Goal: Task Accomplishment & Management: Manage account settings

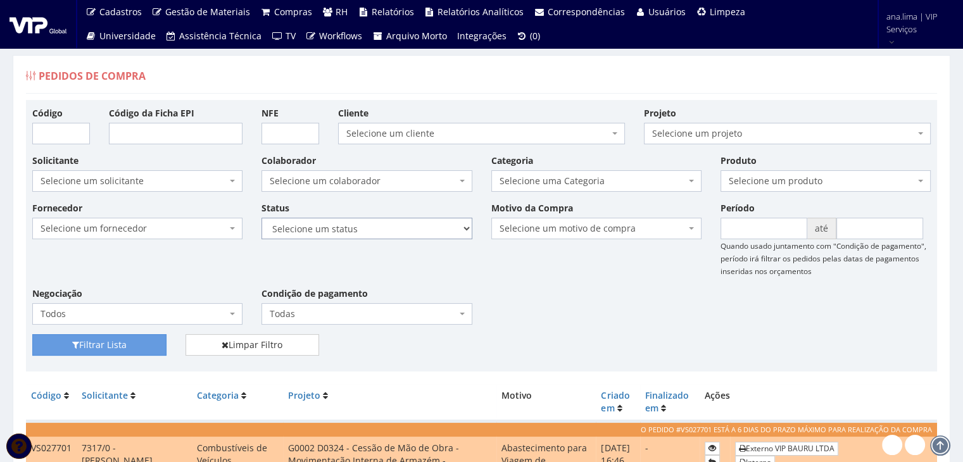
click at [429, 224] on select "Selecione um status Cancelado Aguardando Aprovação Diretoria Pedido Aprovado Ag…" at bounding box center [366, 229] width 210 height 22
select select "1"
click at [261, 218] on select "Selecione um status Cancelado Aguardando Aprovação Diretoria Pedido Aprovado Ag…" at bounding box center [366, 229] width 210 height 22
click at [122, 342] on button "Filtrar Lista" at bounding box center [99, 345] width 134 height 22
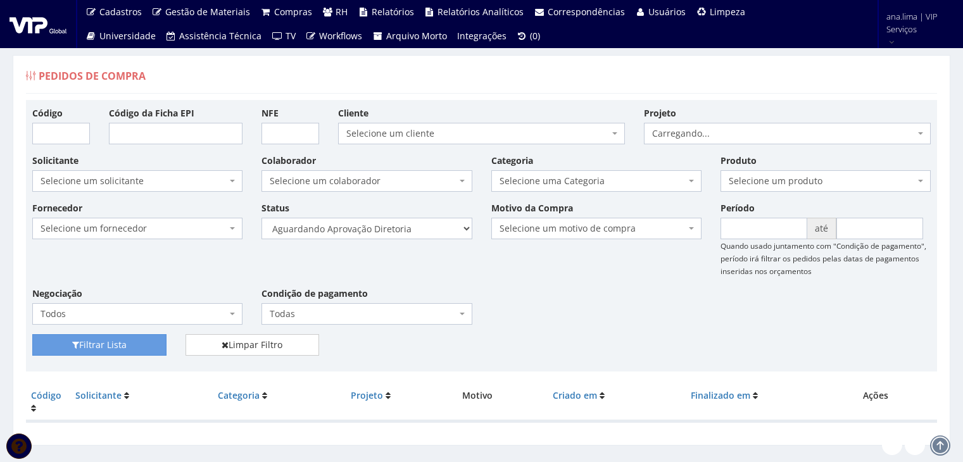
scroll to position [25, 0]
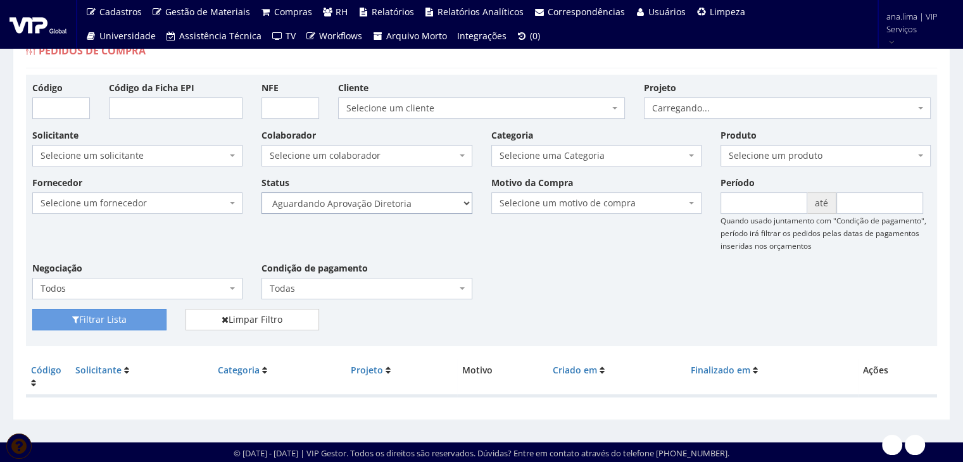
click at [408, 202] on select "Selecione um status Cancelado Aguardando Aprovação Diretoria Pedido Aprovado Ag…" at bounding box center [366, 203] width 210 height 22
select select "4"
click at [261, 192] on select "Selecione um status Cancelado Aguardando Aprovação Diretoria Pedido Aprovado Ag…" at bounding box center [366, 203] width 210 height 22
drag, startPoint x: 161, startPoint y: 317, endPoint x: 323, endPoint y: 272, distance: 168.9
click at [161, 318] on button "Filtrar Lista" at bounding box center [99, 320] width 134 height 22
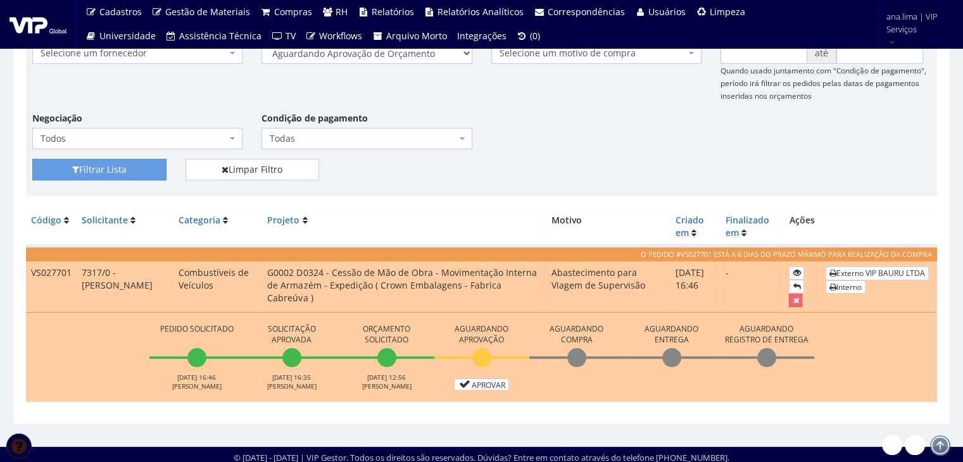
scroll to position [180, 0]
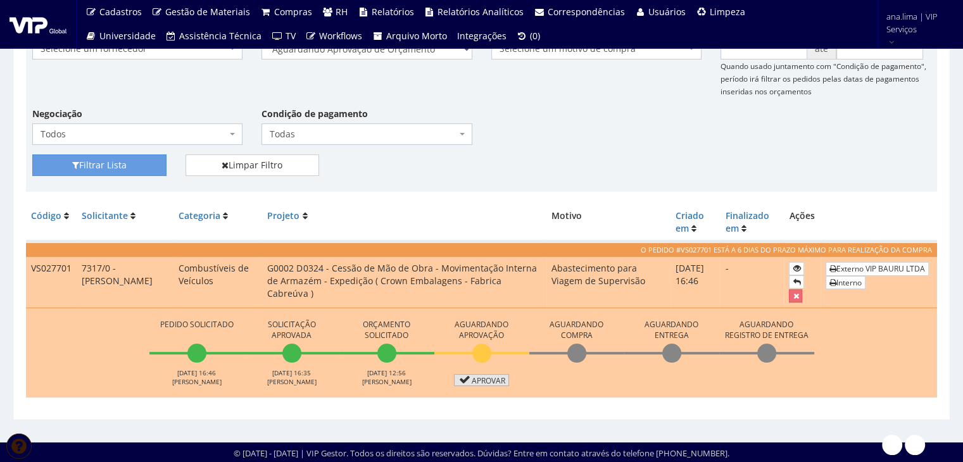
click at [487, 380] on link "Aprovar" at bounding box center [482, 380] width 56 height 12
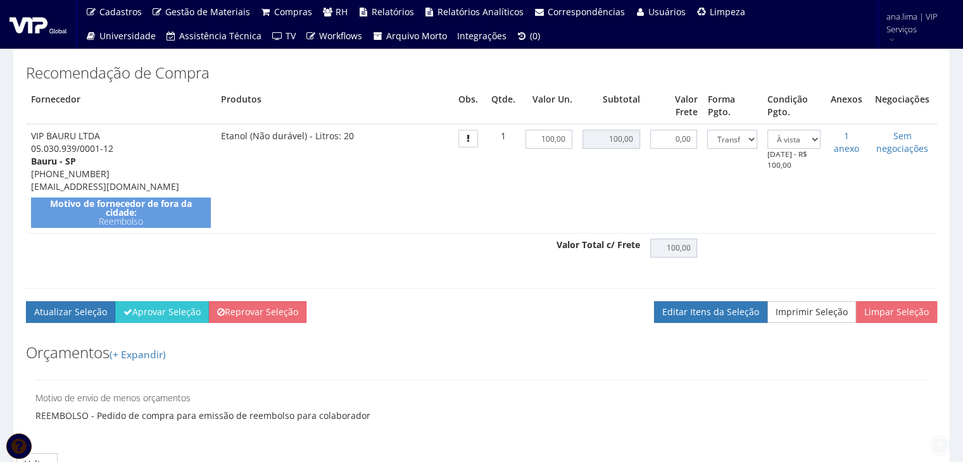
scroll to position [380, 0]
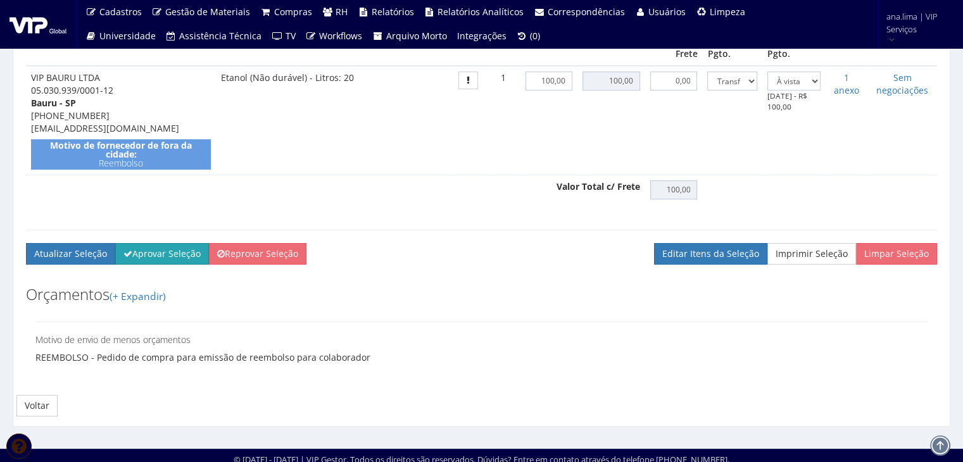
click at [147, 264] on button "Aprovar Seleção" at bounding box center [162, 254] width 94 height 22
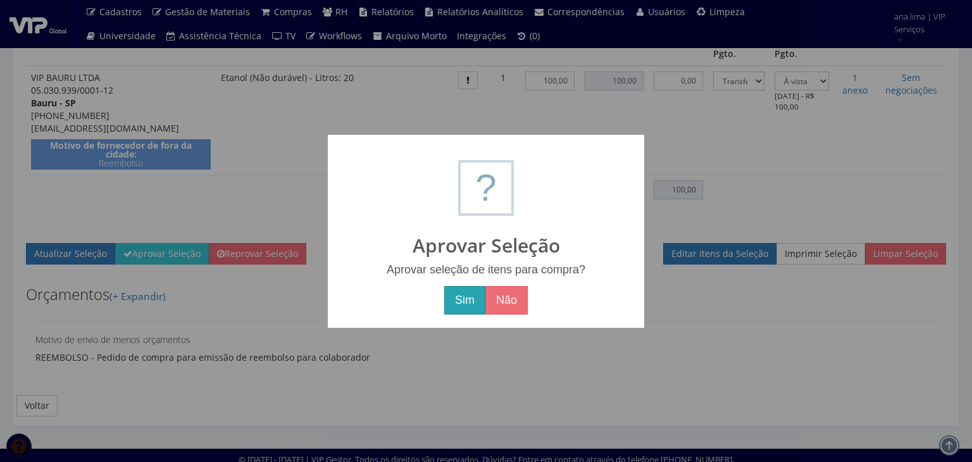
click at [458, 302] on button "Sim" at bounding box center [464, 300] width 41 height 29
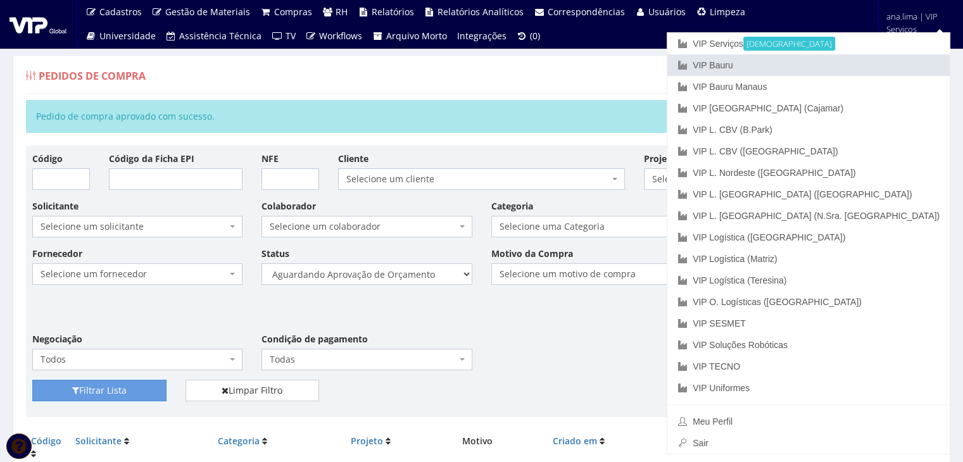
click at [874, 67] on link "VIP Bauru" at bounding box center [808, 65] width 282 height 22
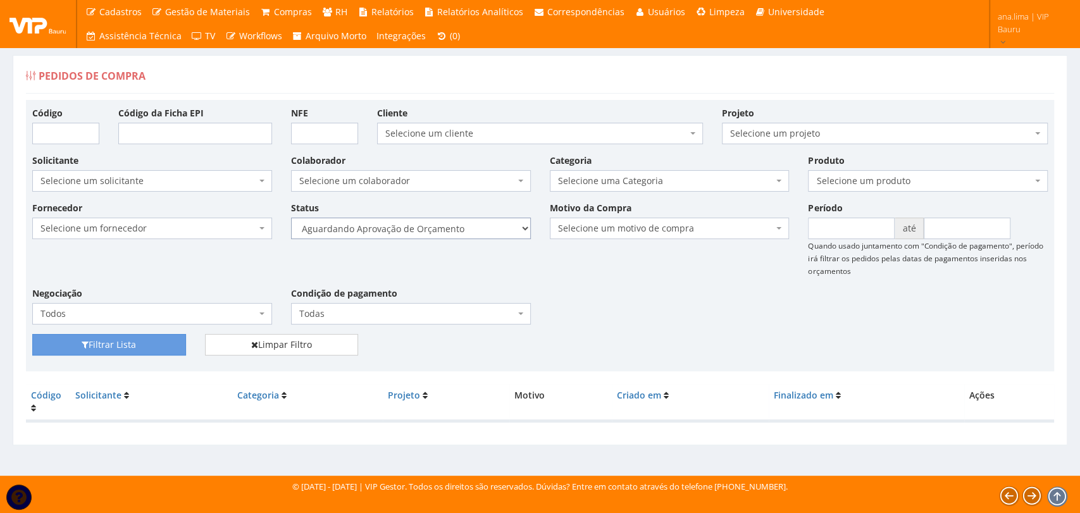
click at [466, 228] on select "Selecione um status Cancelado Aguardando Aprovação Diretoria Pedido Aprovado Ag…" at bounding box center [411, 229] width 240 height 22
select select "1"
click at [291, 218] on select "Selecione um status Cancelado Aguardando Aprovação Diretoria Pedido Aprovado Ag…" at bounding box center [411, 229] width 240 height 22
click at [97, 351] on button "Filtrar Lista" at bounding box center [109, 345] width 154 height 22
click at [468, 231] on select "Selecione um status Cancelado Aguardando Aprovação Diretoria Pedido Aprovado Ag…" at bounding box center [411, 229] width 240 height 22
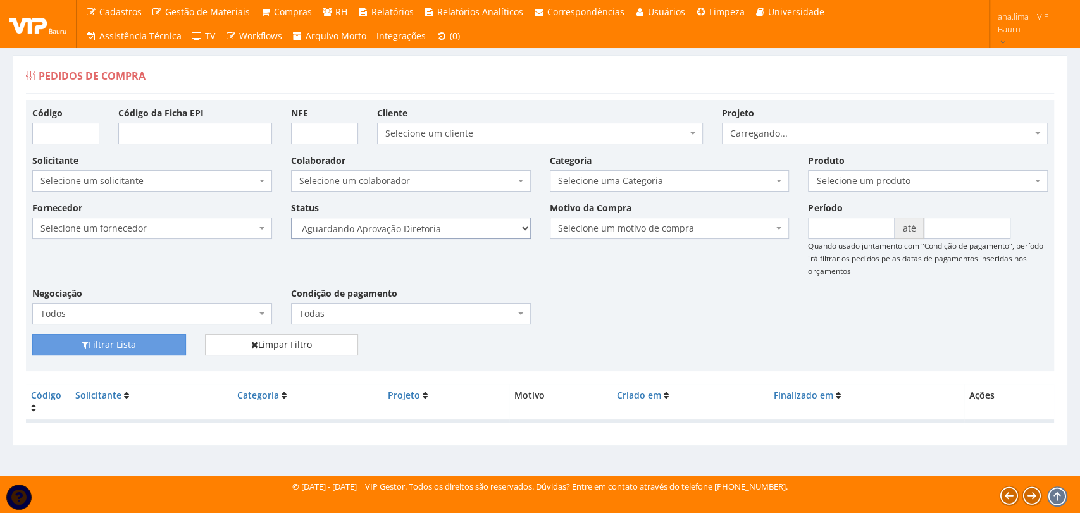
select select "4"
click at [291, 218] on select "Selecione um status Cancelado Aguardando Aprovação Diretoria Pedido Aprovado Ag…" at bounding box center [411, 229] width 240 height 22
click at [87, 344] on icon "submit" at bounding box center [85, 345] width 7 height 9
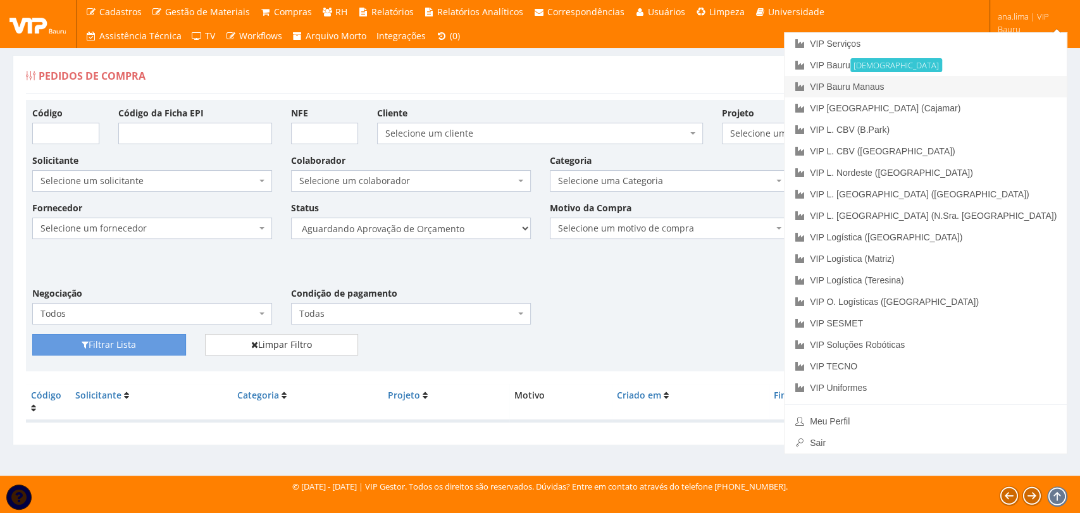
click at [994, 82] on link "VIP Bauru Manaus" at bounding box center [926, 87] width 282 height 22
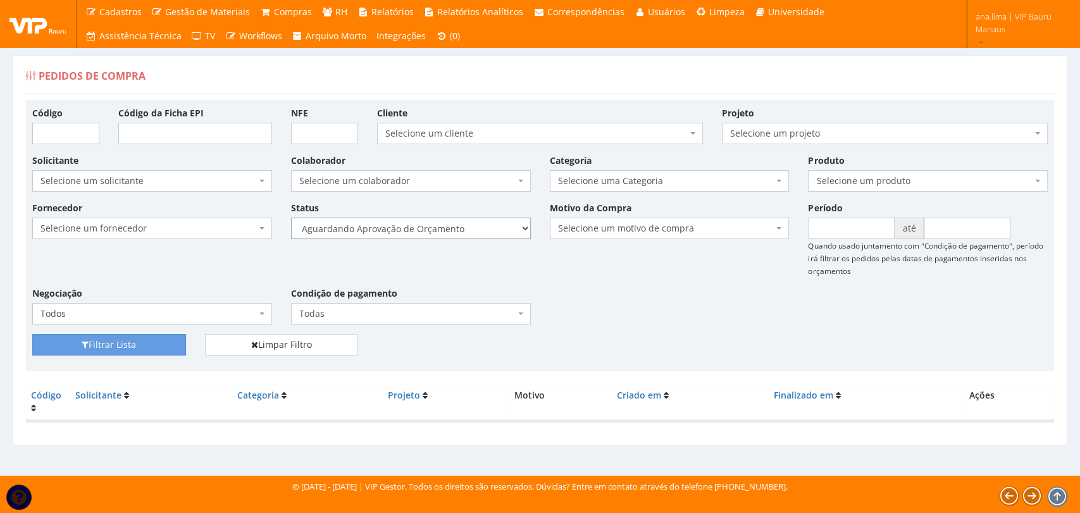
click at [466, 232] on select "Selecione um status Cancelado Aguardando Aprovação Diretoria Pedido Aprovado Ag…" at bounding box center [411, 229] width 240 height 22
select select "1"
click at [291, 218] on select "Selecione um status Cancelado Aguardando Aprovação Diretoria Pedido Aprovado Ag…" at bounding box center [411, 229] width 240 height 22
click at [142, 345] on button "Filtrar Lista" at bounding box center [109, 345] width 154 height 22
click at [473, 228] on select "Selecione um status Cancelado Aguardando Aprovação Diretoria Pedido Aprovado Ag…" at bounding box center [411, 229] width 240 height 22
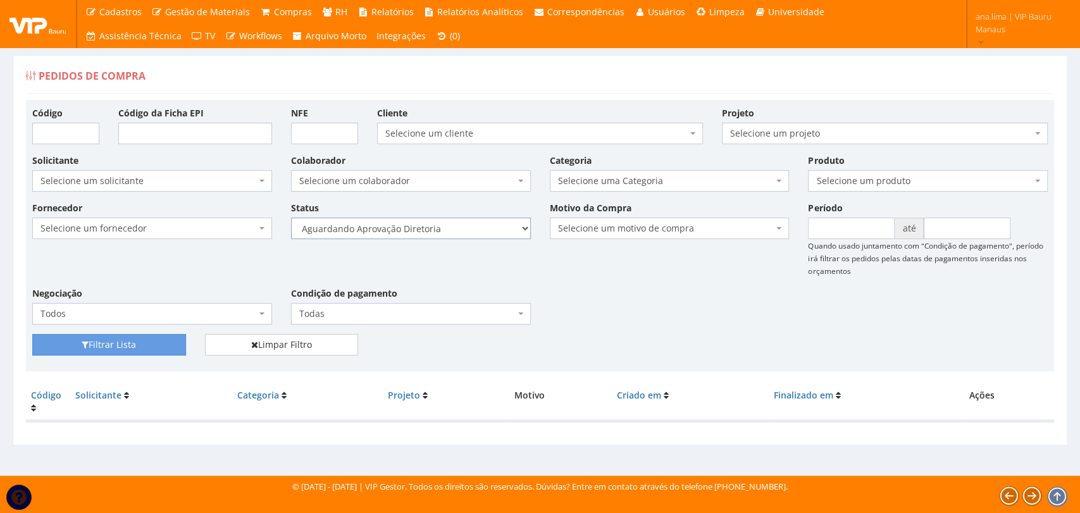
click at [291, 218] on select "Selecione um status Cancelado Aguardando Aprovação Diretoria Pedido Aprovado Ag…" at bounding box center [411, 229] width 240 height 22
click at [155, 340] on button "Filtrar Lista" at bounding box center [109, 345] width 154 height 22
click at [465, 233] on select "Selecione um status Cancelado Aguardando Aprovação Diretoria Pedido Aprovado Ag…" at bounding box center [411, 229] width 240 height 22
select select "4"
click at [291, 218] on select "Selecione um status Cancelado Aguardando Aprovação Diretoria Pedido Aprovado Ag…" at bounding box center [411, 229] width 240 height 22
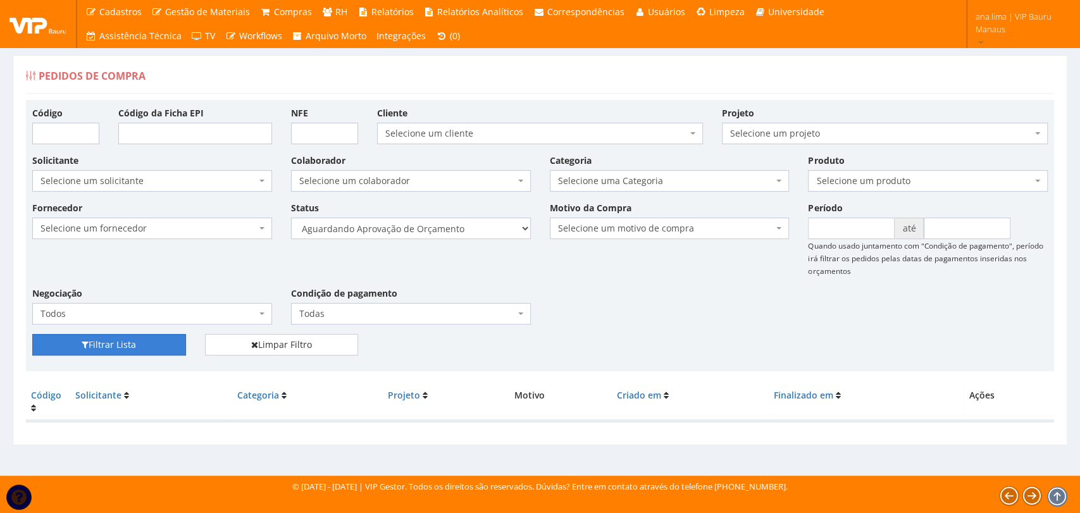
click at [167, 346] on button "Filtrar Lista" at bounding box center [109, 345] width 154 height 22
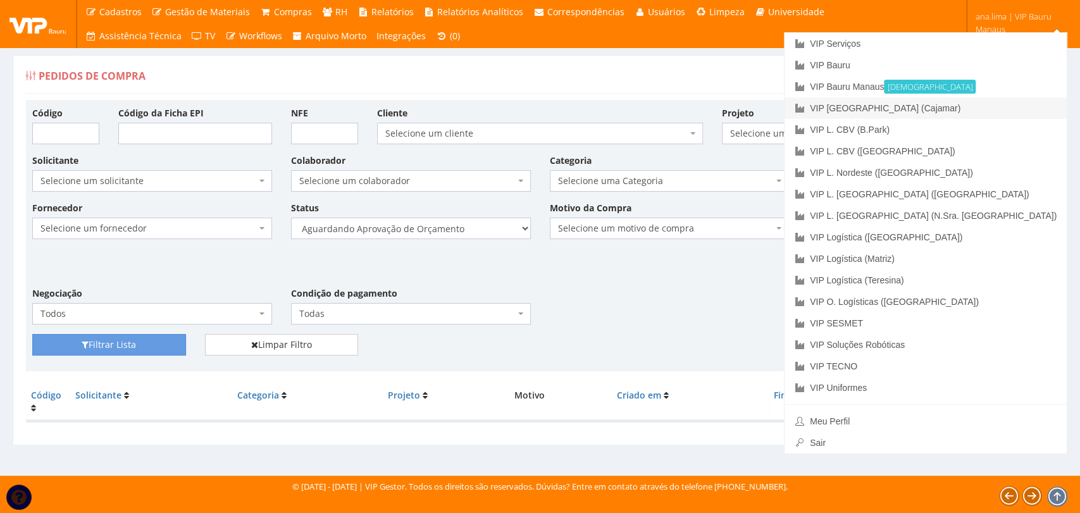
click at [1021, 108] on link "VIP [GEOGRAPHIC_DATA] (Cajamar)" at bounding box center [926, 108] width 282 height 22
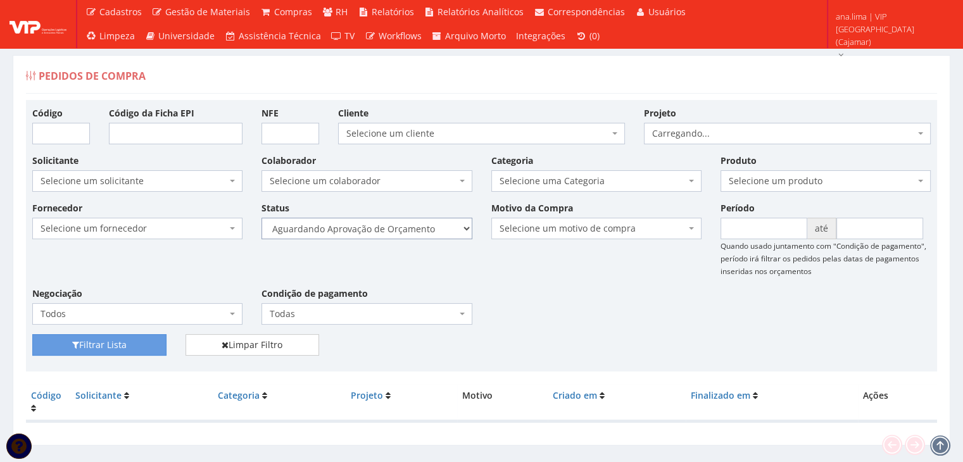
click at [391, 234] on select "Selecione um status Cancelado Aguardando Aprovação Diretoria Pedido Aprovado Ag…" at bounding box center [366, 229] width 210 height 22
select select "1"
click at [261, 218] on select "Selecione um status Cancelado Aguardando Aprovação Diretoria Pedido Aprovado Ag…" at bounding box center [366, 229] width 210 height 22
click at [136, 348] on button "Filtrar Lista" at bounding box center [99, 345] width 134 height 22
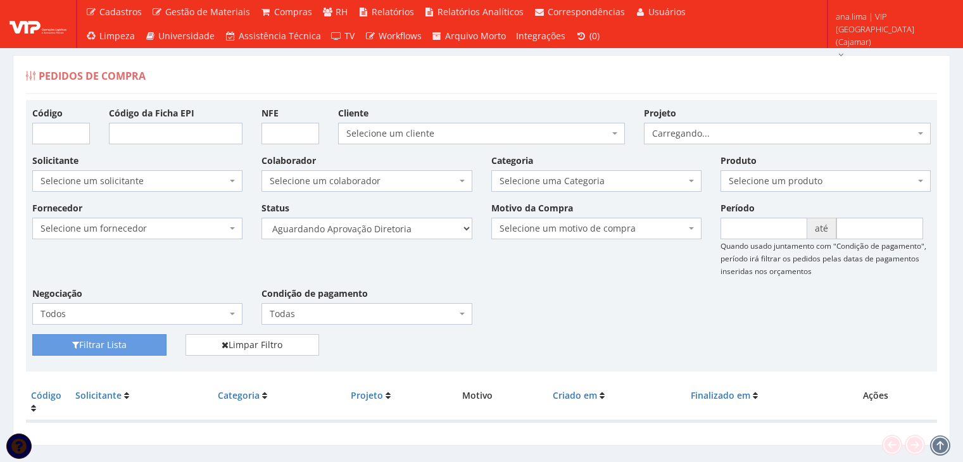
scroll to position [25, 0]
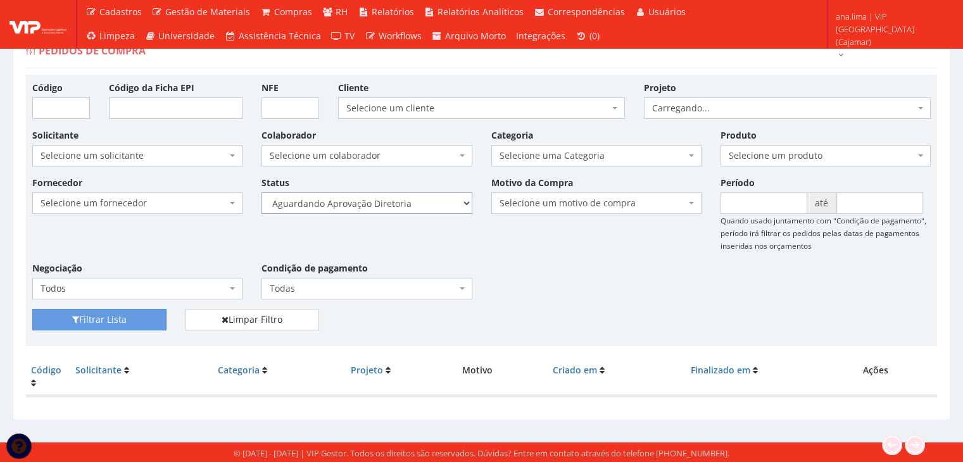
click at [420, 205] on select "Selecione um status Cancelado Aguardando Aprovação Diretoria Pedido Aprovado Ag…" at bounding box center [366, 203] width 210 height 22
select select "4"
click at [261, 192] on select "Selecione um status Cancelado Aguardando Aprovação Diretoria Pedido Aprovado Ag…" at bounding box center [366, 203] width 210 height 22
click at [151, 315] on button "Filtrar Lista" at bounding box center [99, 320] width 134 height 22
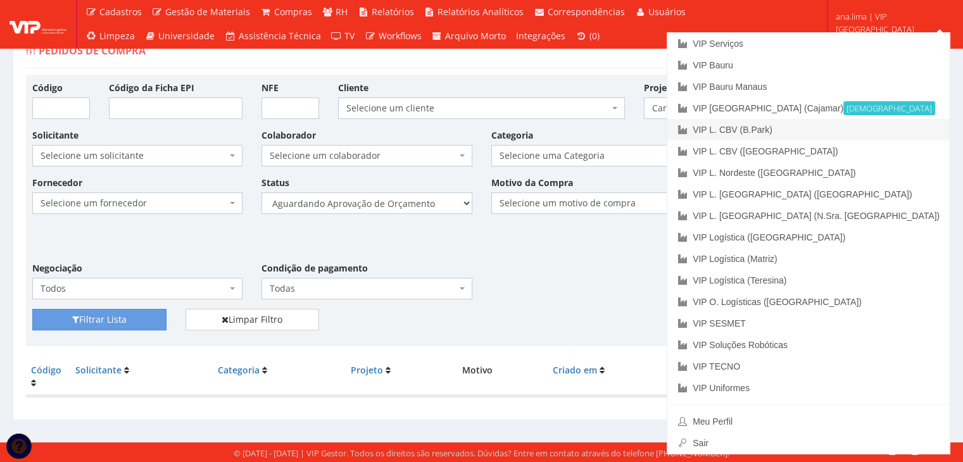
click at [919, 130] on link "VIP L. CBV (B.Park)" at bounding box center [808, 130] width 282 height 22
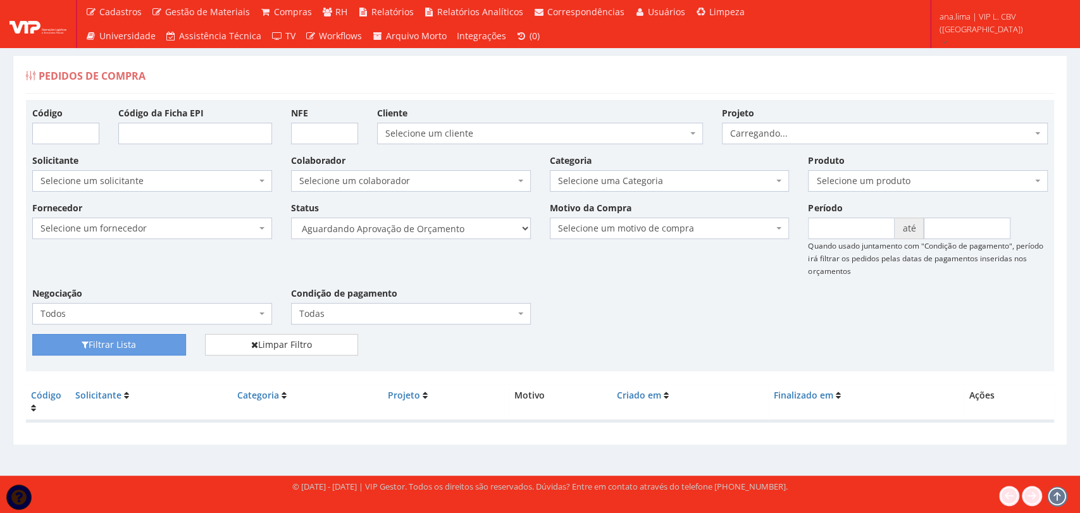
select select "1"
click at [291, 218] on select "Selecione um status Cancelado Aguardando Aprovação Diretoria Pedido Aprovado Ag…" at bounding box center [411, 229] width 240 height 22
click at [178, 344] on button "Filtrar Lista" at bounding box center [109, 345] width 154 height 22
click at [481, 229] on select "Selecione um status Cancelado Aguardando Aprovação Diretoria Pedido Aprovado Ag…" at bounding box center [411, 229] width 240 height 22
click at [291, 218] on select "Selecione um status Cancelado Aguardando Aprovação Diretoria Pedido Aprovado Ag…" at bounding box center [411, 229] width 240 height 22
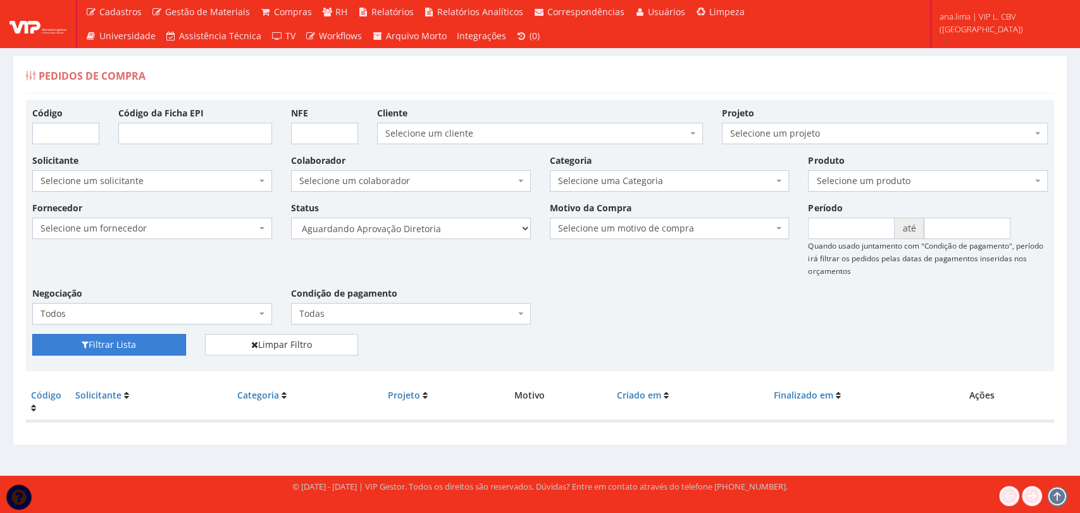
click at [158, 342] on button "Filtrar Lista" at bounding box center [109, 345] width 154 height 22
click at [471, 225] on select "Selecione um status Cancelado Aguardando Aprovação Diretoria Pedido Aprovado Ag…" at bounding box center [411, 229] width 240 height 22
select select "4"
click at [291, 218] on select "Selecione um status Cancelado Aguardando Aprovação Diretoria Pedido Aprovado Ag…" at bounding box center [411, 229] width 240 height 22
drag, startPoint x: 126, startPoint y: 341, endPoint x: 166, endPoint y: 338, distance: 40.0
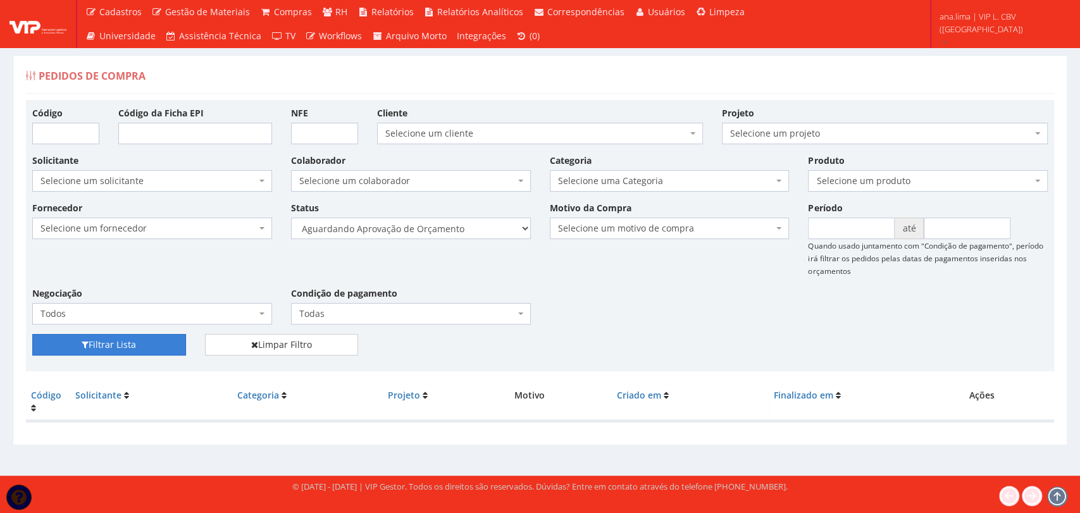
click at [126, 342] on button "Filtrar Lista" at bounding box center [109, 345] width 154 height 22
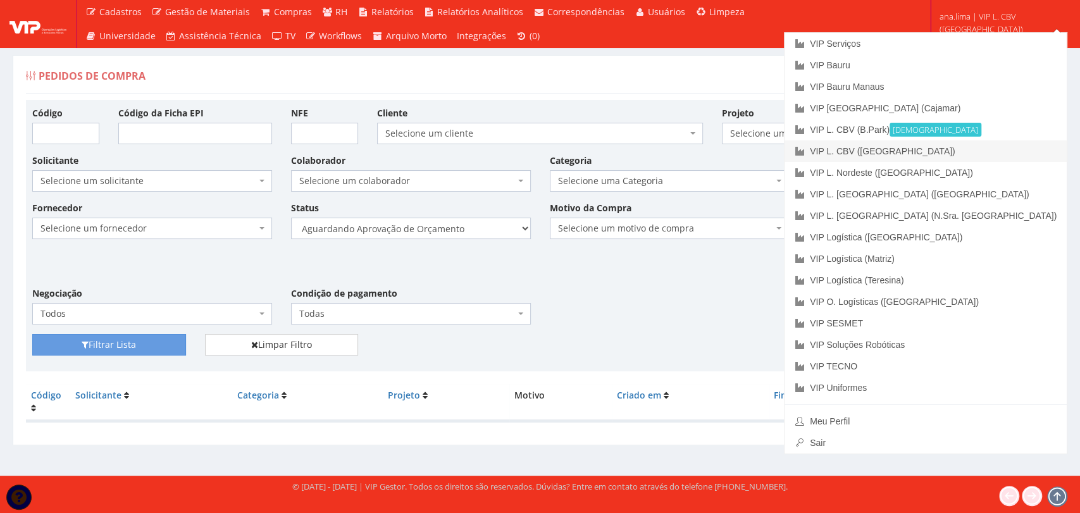
click at [1021, 153] on link "VIP L. CBV ([GEOGRAPHIC_DATA])" at bounding box center [926, 152] width 282 height 22
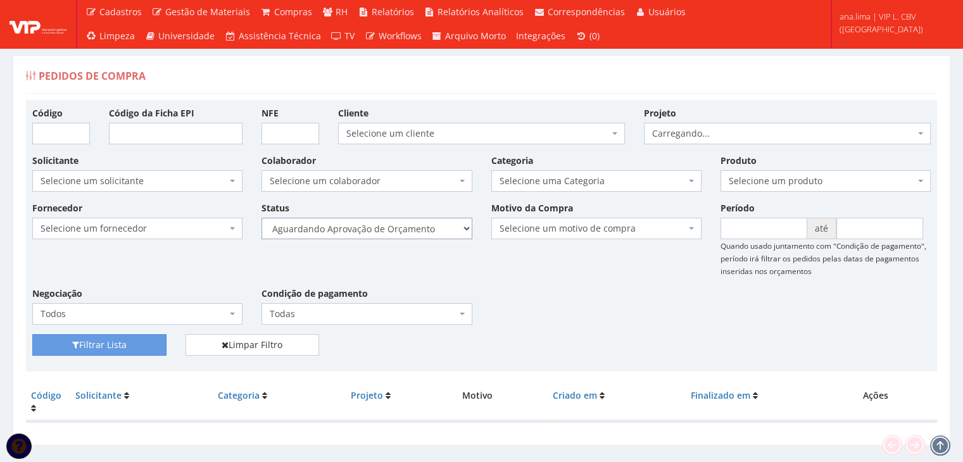
click at [370, 232] on select "Selecione um status Cancelado Aguardando Aprovação Diretoria Pedido Aprovado Ag…" at bounding box center [366, 229] width 210 height 22
select select "1"
click at [261, 218] on select "Selecione um status Cancelado Aguardando Aprovação Diretoria Pedido Aprovado Ag…" at bounding box center [366, 229] width 210 height 22
click at [101, 346] on button "Filtrar Lista" at bounding box center [99, 345] width 134 height 22
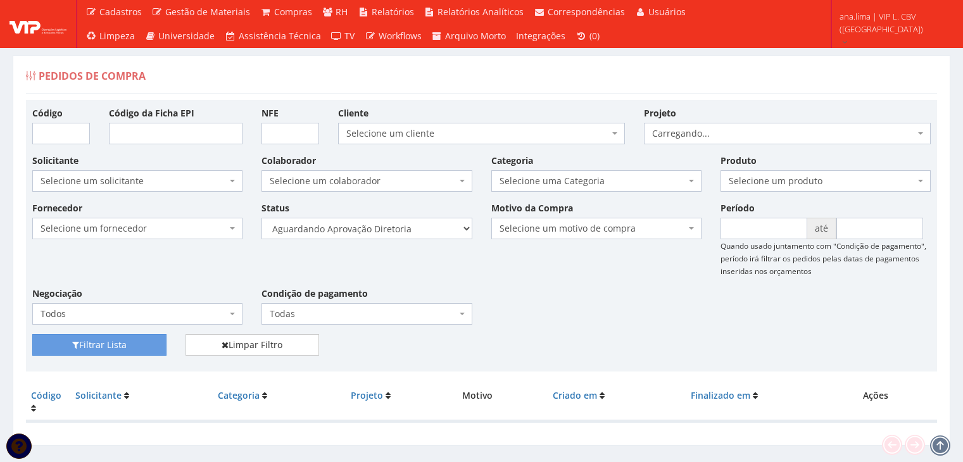
click at [418, 228] on select "Selecione um status Cancelado Aguardando Aprovação Diretoria Pedido Aprovado Ag…" at bounding box center [366, 229] width 210 height 22
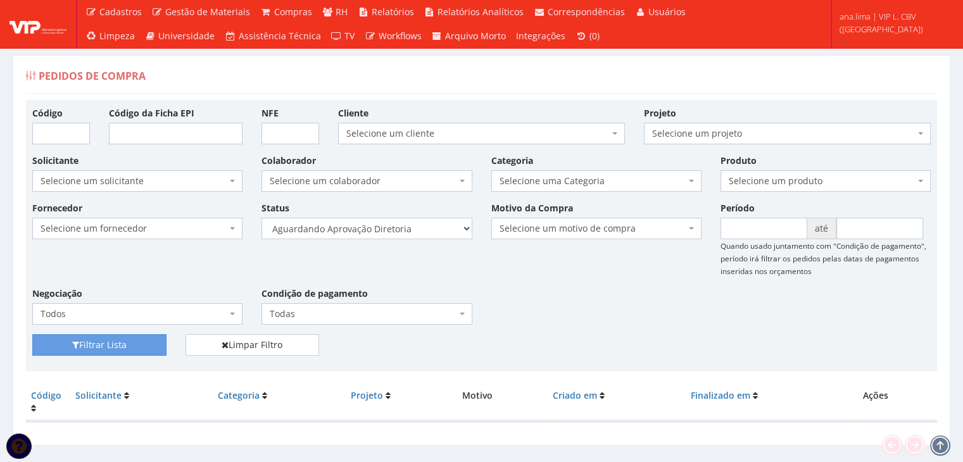
select select "4"
click at [261, 218] on select "Selecione um status Cancelado Aguardando Aprovação Diretoria Pedido Aprovado Ag…" at bounding box center [366, 229] width 210 height 22
click at [142, 341] on button "Filtrar Lista" at bounding box center [99, 345] width 134 height 22
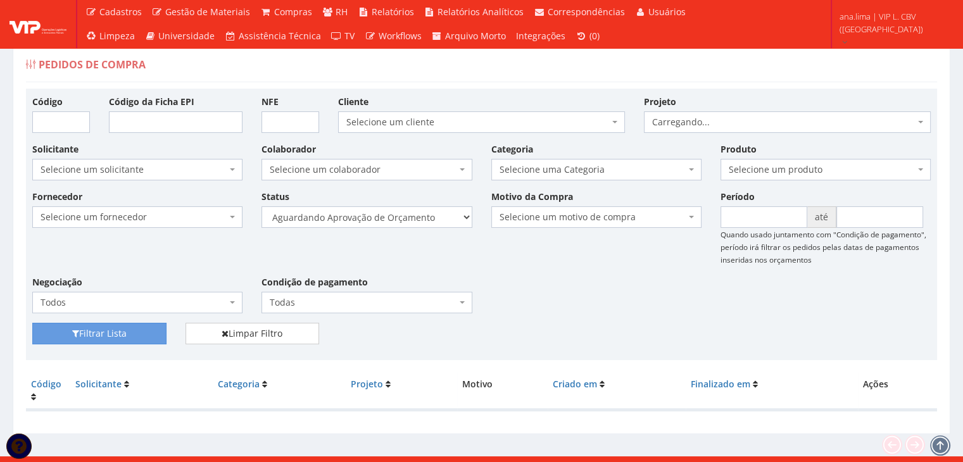
scroll to position [25, 0]
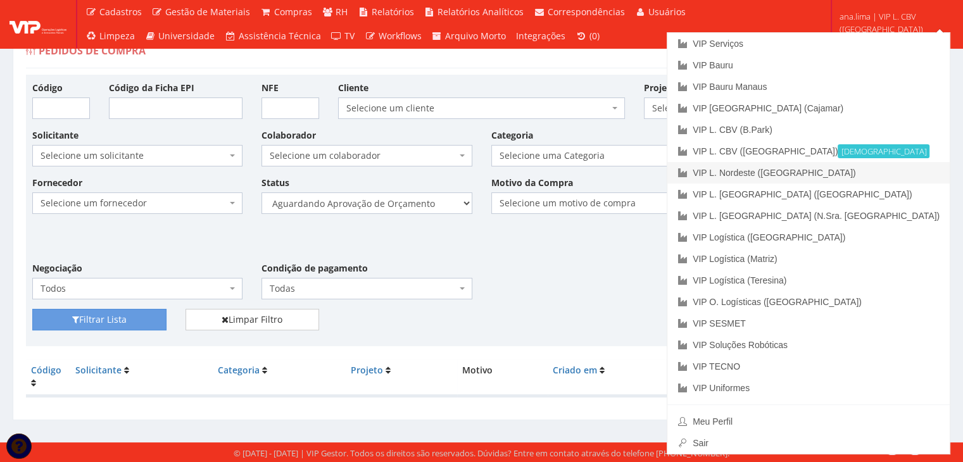
click at [888, 175] on link "VIP L. Nordeste ([GEOGRAPHIC_DATA])" at bounding box center [808, 173] width 282 height 22
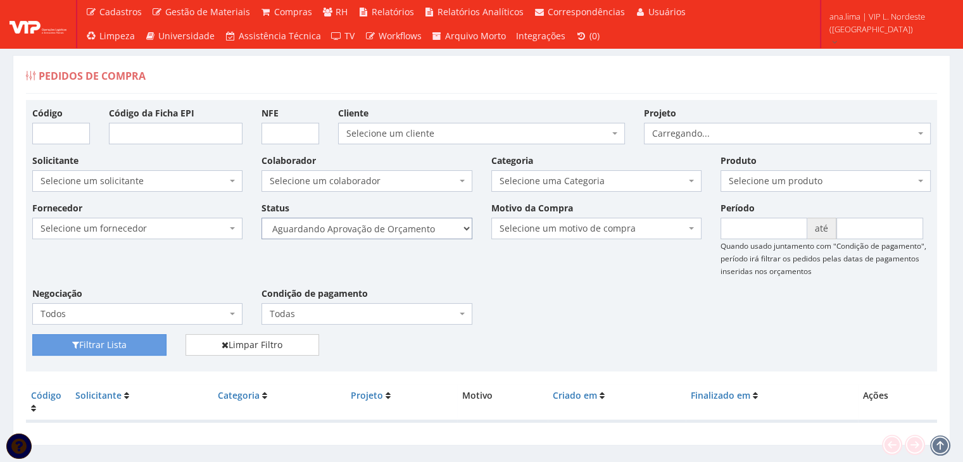
click at [435, 228] on select "Selecione um status Cancelado Aguardando Aprovação Diretoria Pedido Aprovado Ag…" at bounding box center [366, 229] width 210 height 22
select select "1"
click at [261, 218] on select "Selecione um status Cancelado Aguardando Aprovação Diretoria Pedido Aprovado Ag…" at bounding box center [366, 229] width 210 height 22
click at [137, 339] on button "Filtrar Lista" at bounding box center [99, 345] width 134 height 22
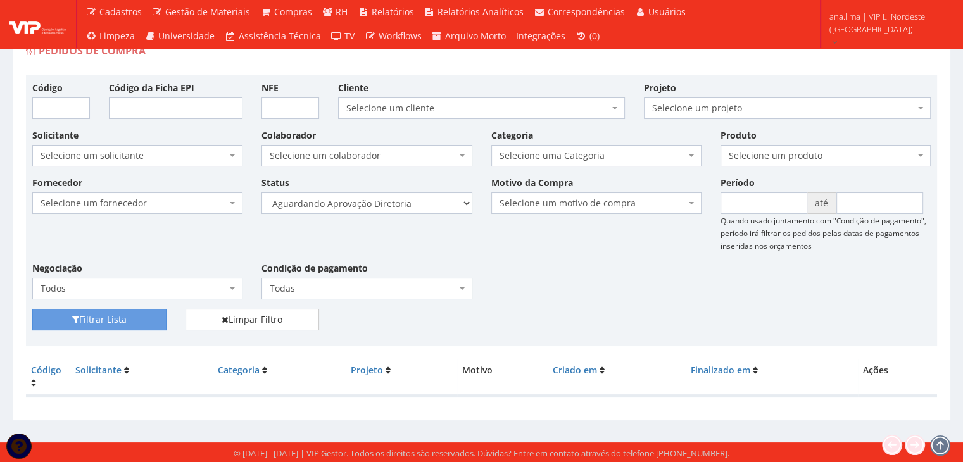
scroll to position [25, 0]
click at [427, 196] on select "Selecione um status Cancelado Aguardando Aprovação Diretoria Pedido Aprovado Ag…" at bounding box center [366, 203] width 210 height 22
select select "4"
click at [261, 192] on select "Selecione um status Cancelado Aguardando Aprovação Diretoria Pedido Aprovado Ag…" at bounding box center [366, 203] width 210 height 22
click at [157, 317] on button "Filtrar Lista" at bounding box center [99, 320] width 134 height 22
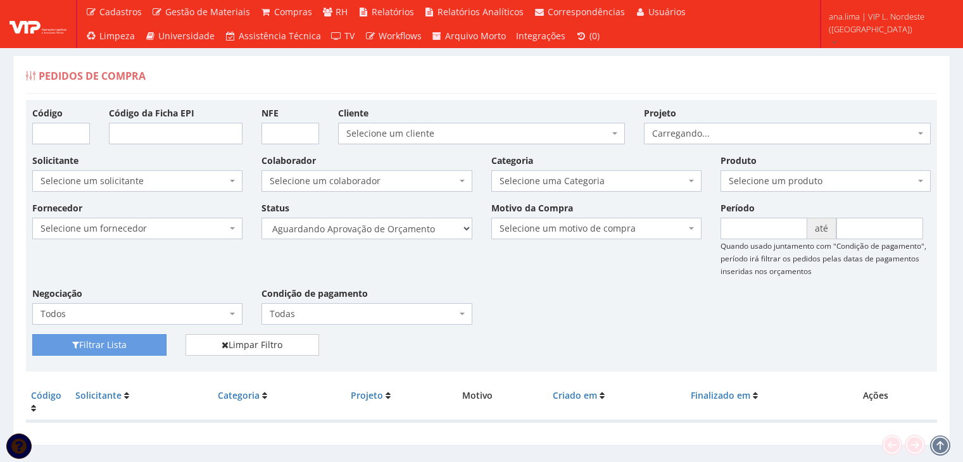
scroll to position [25, 0]
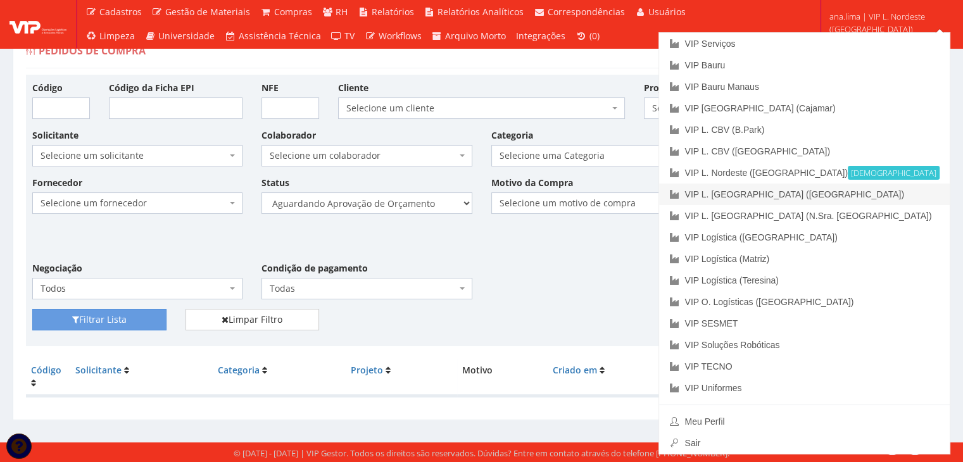
click at [896, 192] on link "VIP L. [GEOGRAPHIC_DATA] ([GEOGRAPHIC_DATA])" at bounding box center [804, 195] width 291 height 22
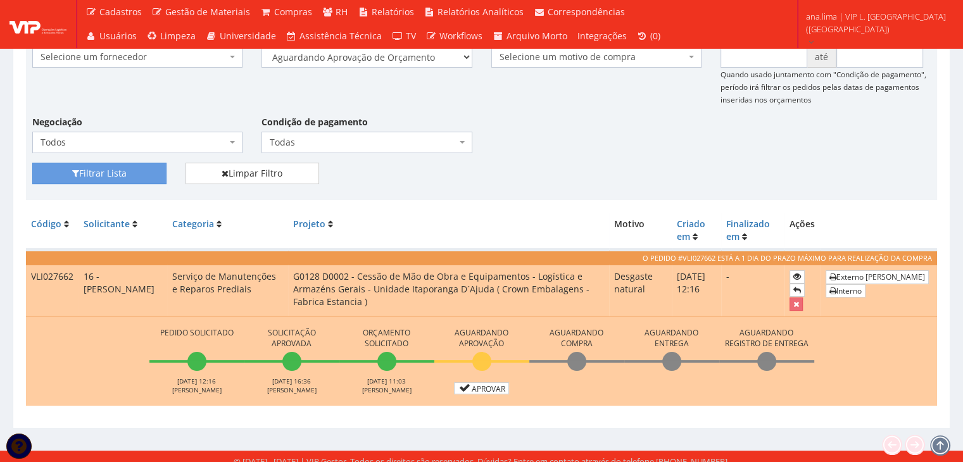
scroll to position [180, 0]
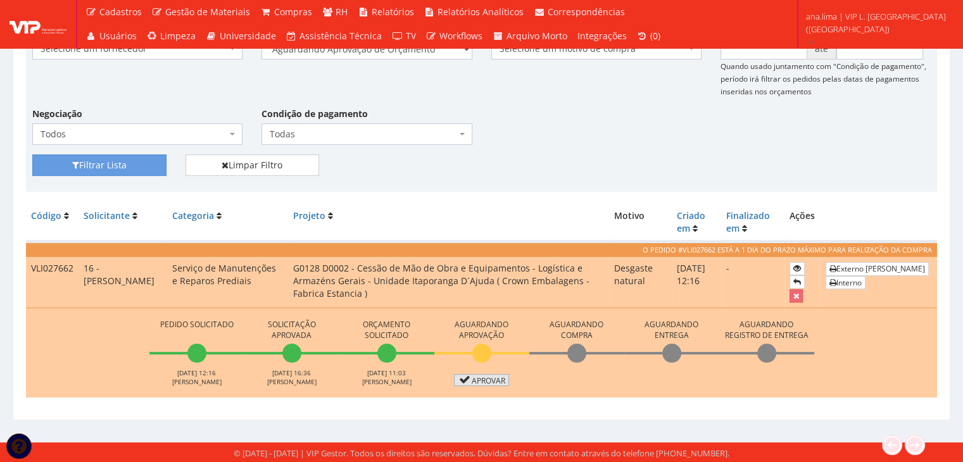
click at [486, 382] on link "Aprovar" at bounding box center [482, 380] width 56 height 12
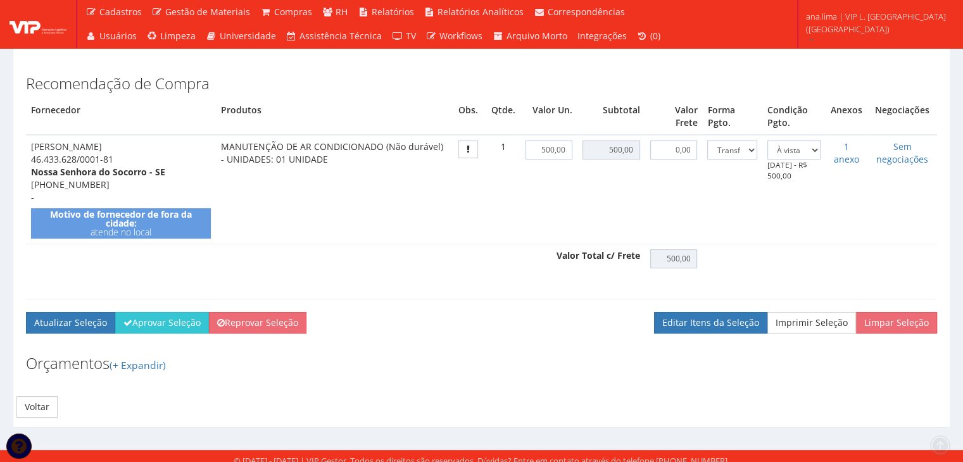
scroll to position [316, 0]
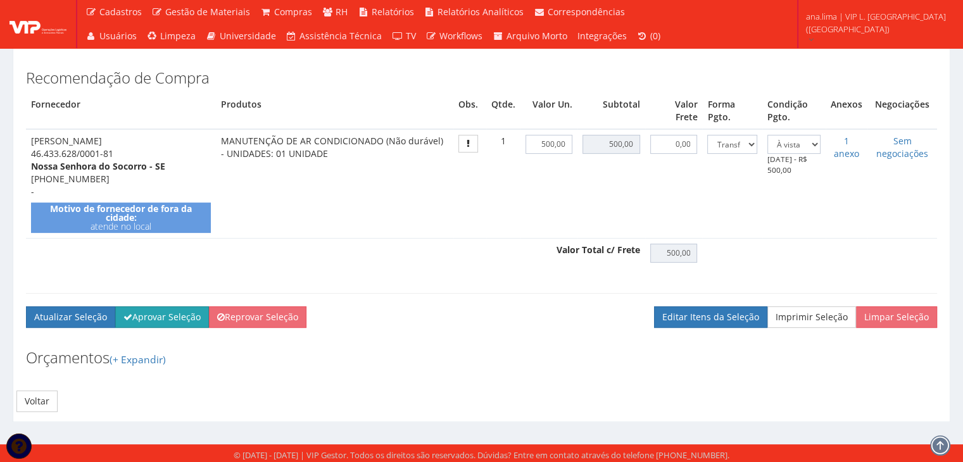
click at [142, 325] on button "Aprovar Seleção" at bounding box center [162, 317] width 94 height 22
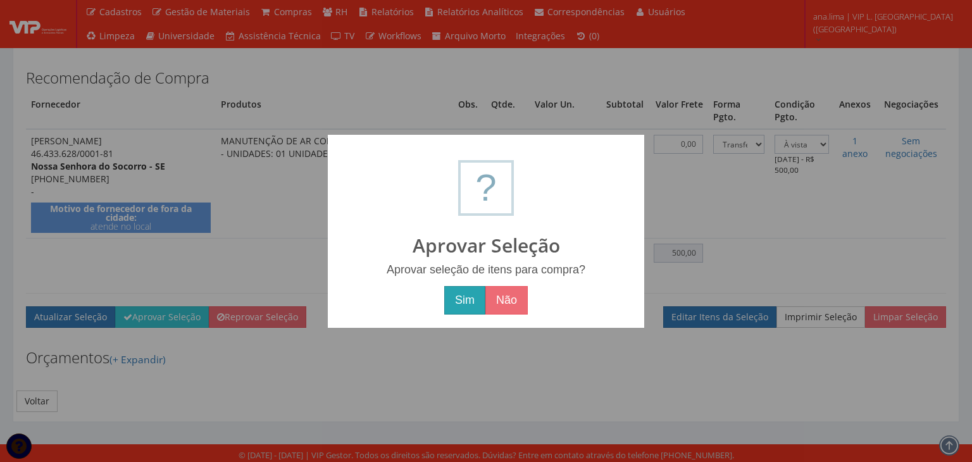
click at [450, 303] on button "Sim" at bounding box center [464, 300] width 41 height 29
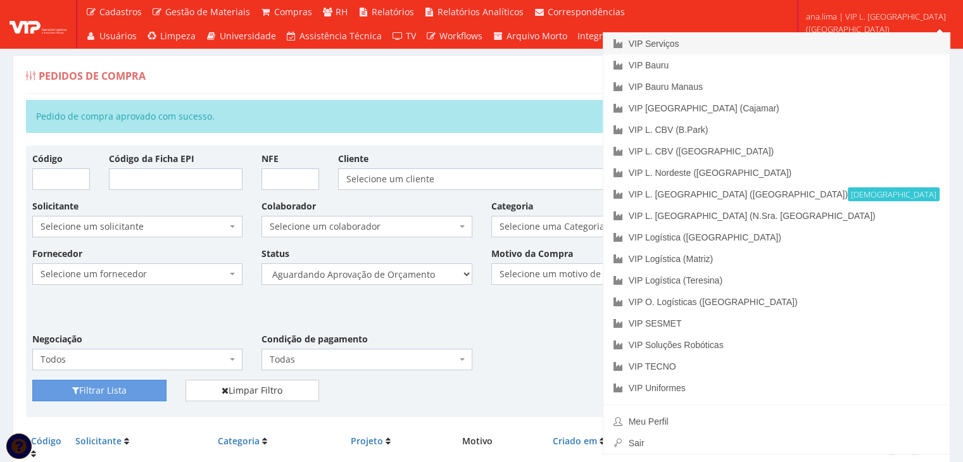
click at [816, 41] on link "VIP Serviços" at bounding box center [776, 44] width 346 height 22
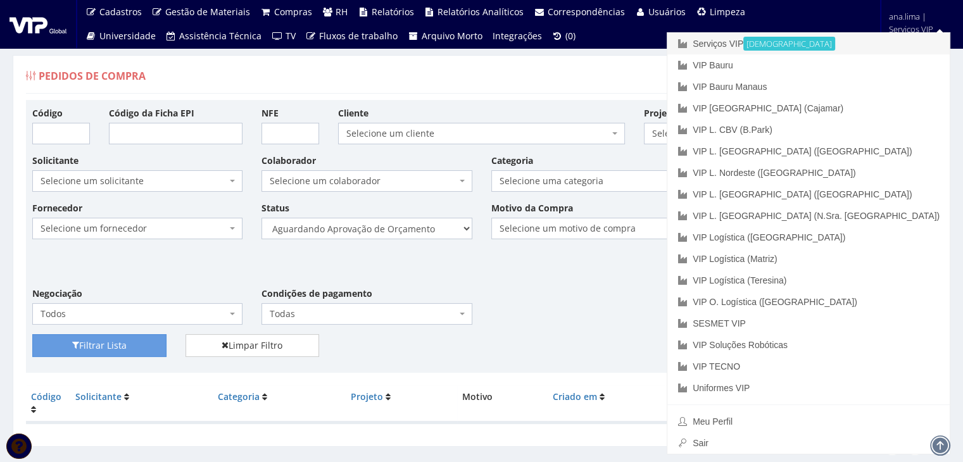
click at [743, 44] on font "Serviços VIP" at bounding box center [717, 44] width 51 height 10
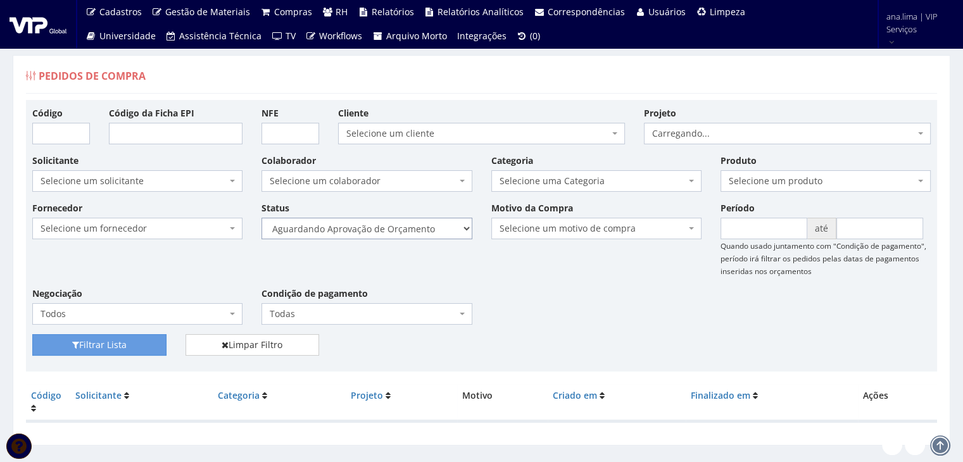
click at [420, 234] on select "Selecione um status Cancelado Aguardando Aprovação Diretoria Pedido Aprovado Ag…" at bounding box center [366, 229] width 210 height 22
select select "1"
click at [261, 218] on select "Selecione um status Cancelado Aguardando Aprovação Diretoria Pedido Aprovado Ag…" at bounding box center [366, 229] width 210 height 22
click at [137, 342] on button "Filtrar Lista" at bounding box center [99, 345] width 134 height 22
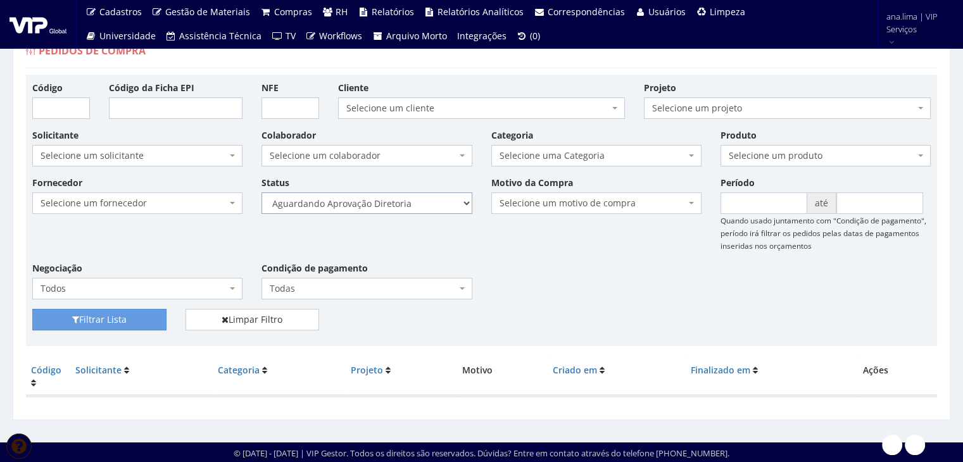
click at [407, 209] on select "Selecione um status Cancelado Aguardando Aprovação Diretoria Pedido Aprovado Ag…" at bounding box center [366, 203] width 210 height 22
select select "4"
click at [261, 192] on select "Selecione um status Cancelado Aguardando Aprovação Diretoria Pedido Aprovado Ag…" at bounding box center [366, 203] width 210 height 22
click at [142, 315] on button "Filtrar Lista" at bounding box center [99, 320] width 134 height 22
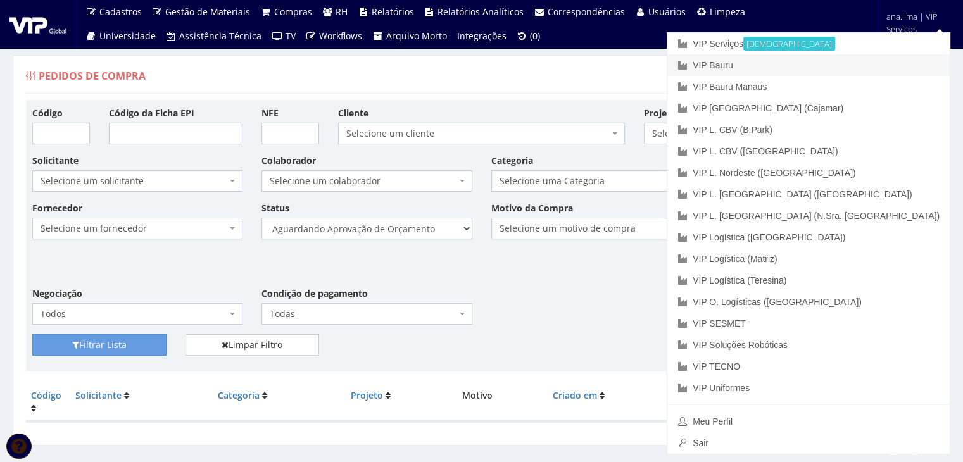
click at [896, 62] on link "VIP Bauru" at bounding box center [808, 65] width 282 height 22
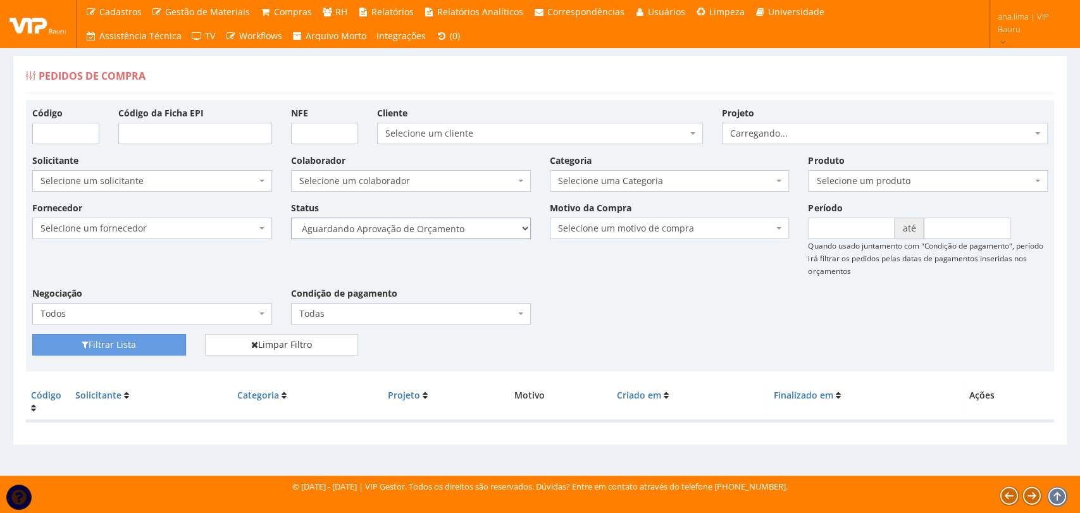
click at [487, 234] on select "Selecione um status Cancelado Aguardando Aprovação Diretoria Pedido Aprovado Ag…" at bounding box center [411, 229] width 240 height 22
select select "1"
click at [291, 218] on select "Selecione um status Cancelado Aguardando Aprovação Diretoria Pedido Aprovado Ag…" at bounding box center [411, 229] width 240 height 22
click at [170, 344] on button "Filtrar Lista" at bounding box center [109, 345] width 154 height 22
click at [474, 228] on select "Selecione um status Cancelado Aguardando Aprovação Diretoria Pedido Aprovado Ag…" at bounding box center [411, 229] width 240 height 22
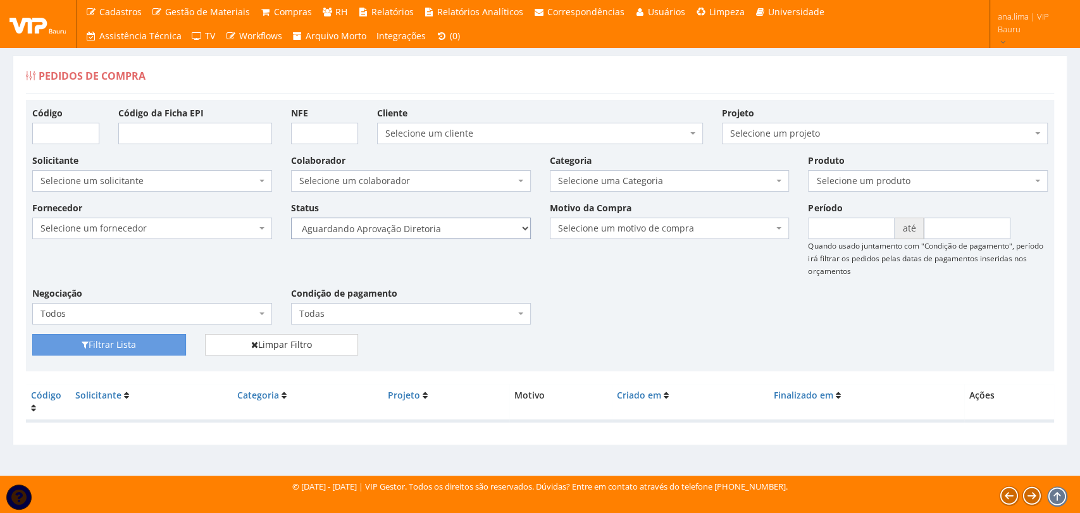
select select "4"
click at [291, 218] on select "Selecione um status Cancelado Aguardando Aprovação Diretoria Pedido Aprovado Ag…" at bounding box center [411, 229] width 240 height 22
click at [161, 347] on button "Filtrar Lista" at bounding box center [109, 345] width 154 height 22
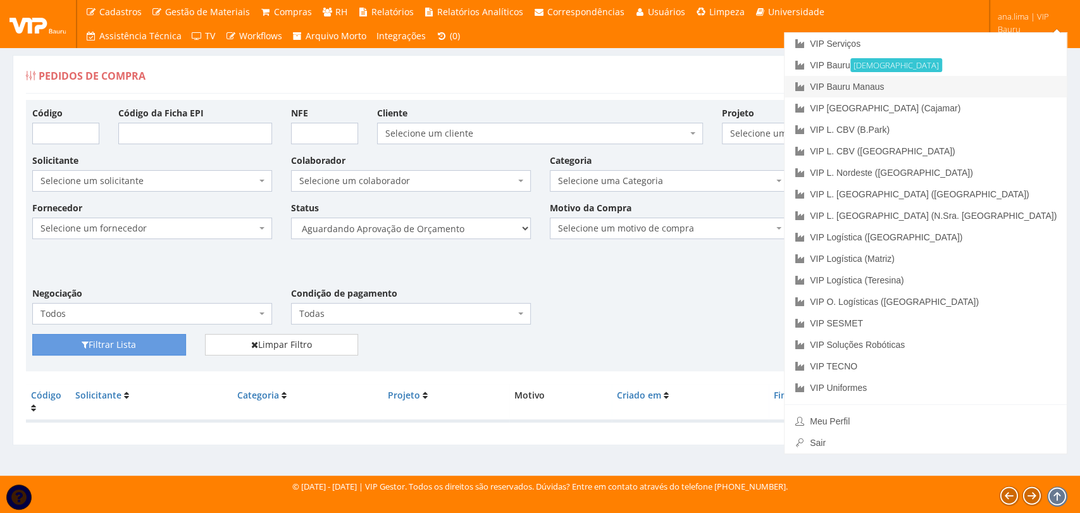
click at [1009, 84] on link "VIP Bauru Manaus" at bounding box center [926, 87] width 282 height 22
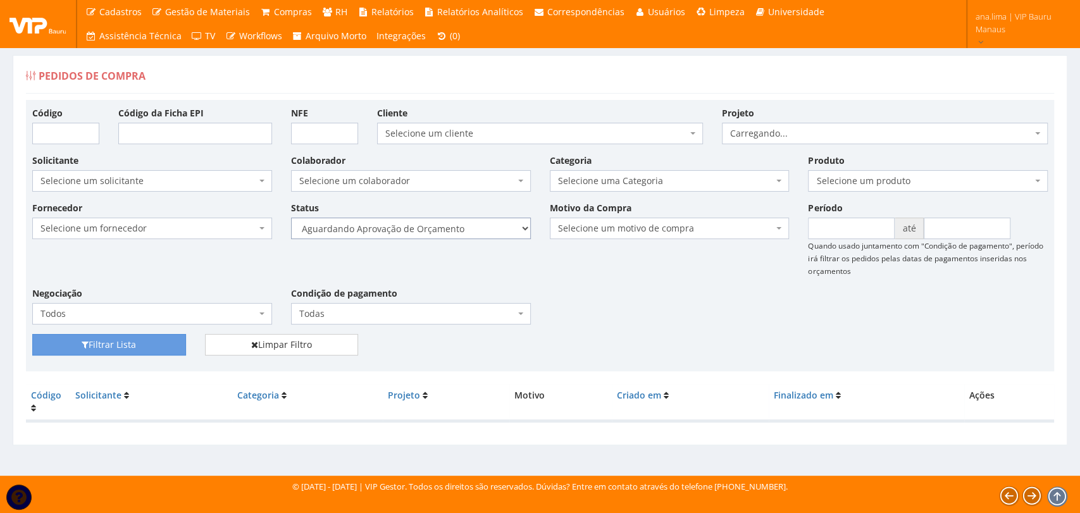
click at [489, 223] on select "Selecione um status Cancelado Aguardando Aprovação Diretoria Pedido Aprovado Ag…" at bounding box center [411, 229] width 240 height 22
select select "1"
click at [291, 218] on select "Selecione um status Cancelado Aguardando Aprovação Diretoria Pedido Aprovado Ag…" at bounding box center [411, 229] width 240 height 22
click at [137, 352] on button "Filtrar Lista" at bounding box center [109, 345] width 154 height 22
click at [480, 228] on select "Selecione um status Cancelado Aguardando Aprovação Diretoria Pedido Aprovado Ag…" at bounding box center [411, 229] width 240 height 22
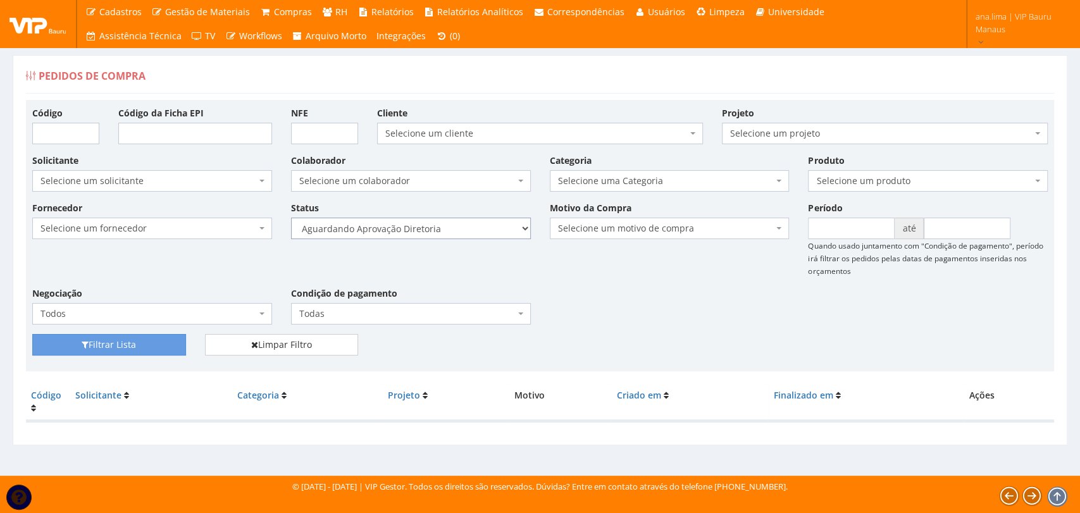
select select "4"
click at [291, 218] on select "Selecione um status Cancelado Aguardando Aprovação Diretoria Pedido Aprovado Ag…" at bounding box center [411, 229] width 240 height 22
click at [140, 342] on button "Filtrar Lista" at bounding box center [109, 345] width 154 height 22
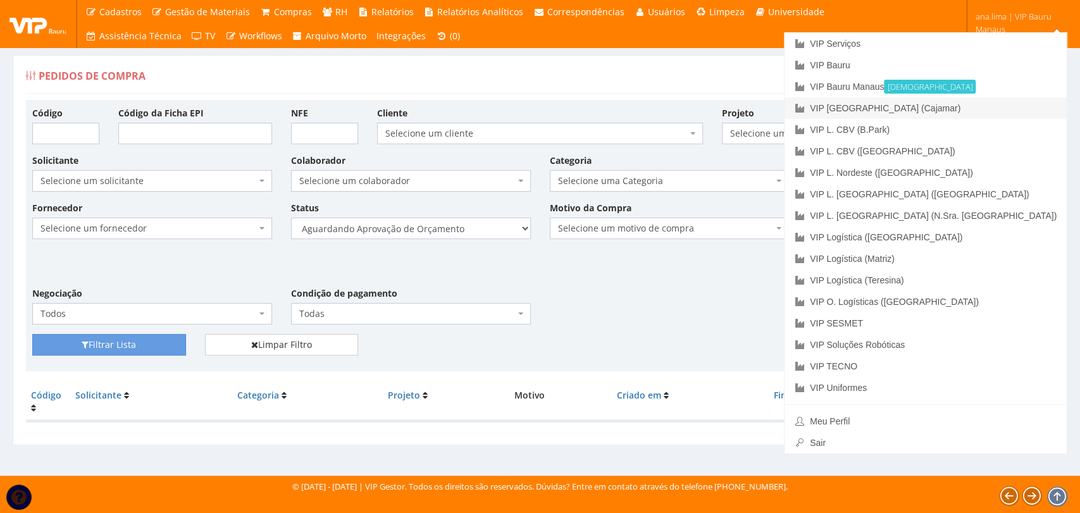
click at [1011, 108] on link "VIP [GEOGRAPHIC_DATA] (Cajamar)" at bounding box center [926, 108] width 282 height 22
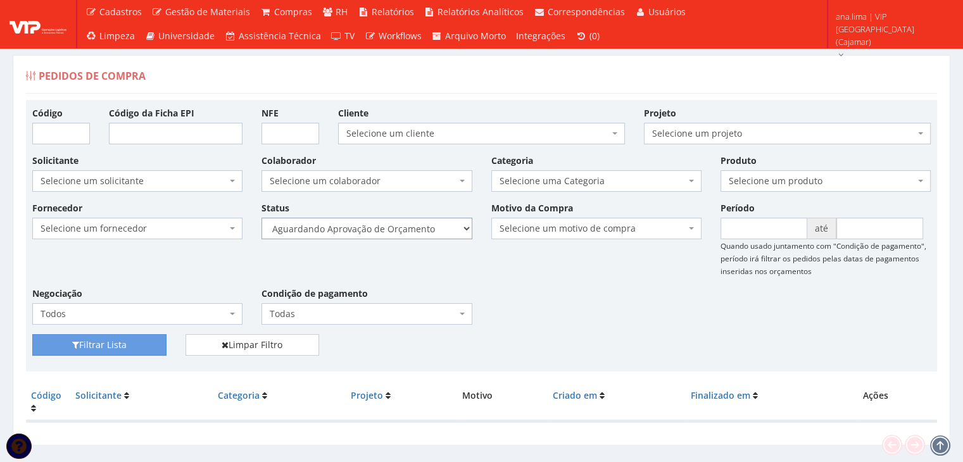
click at [436, 230] on select "Selecione um status Cancelado Aguardando Aprovação Diretoria Pedido Aprovado Ag…" at bounding box center [366, 229] width 210 height 22
select select "1"
click at [261, 218] on select "Selecione um status Cancelado Aguardando Aprovação Diretoria Pedido Aprovado Ag…" at bounding box center [366, 229] width 210 height 22
click at [142, 341] on button "Filtrar Lista" at bounding box center [99, 345] width 134 height 22
click at [416, 231] on select "Selecione um status Cancelado Aguardando Aprovação Diretoria Pedido Aprovado Ag…" at bounding box center [366, 229] width 210 height 22
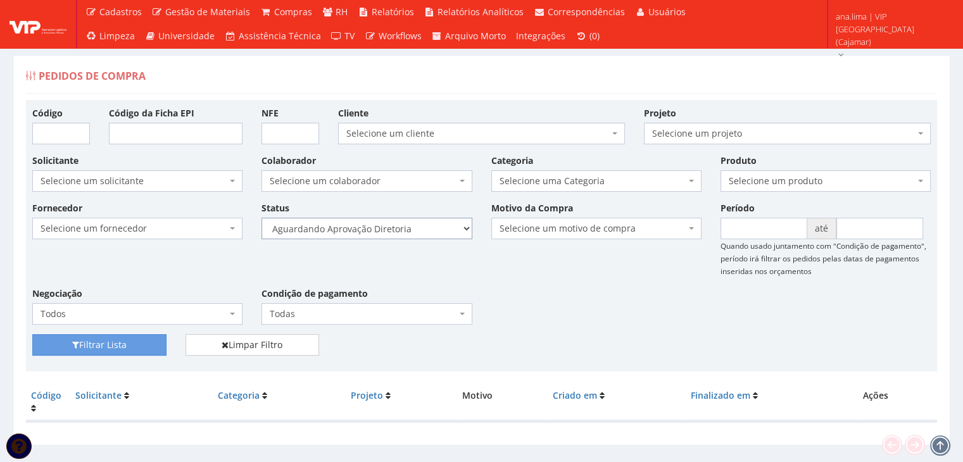
select select "4"
click at [261, 218] on select "Selecione um status Cancelado Aguardando Aprovação Diretoria Pedido Aprovado Ag…" at bounding box center [366, 229] width 210 height 22
drag, startPoint x: 152, startPoint y: 344, endPoint x: 157, endPoint y: 339, distance: 7.2
click at [152, 344] on button "Filtrar Lista" at bounding box center [99, 345] width 134 height 22
click at [410, 227] on select "Selecione um status Cancelado Aguardando Aprovação Diretoria Pedido Aprovado Ag…" at bounding box center [366, 229] width 210 height 22
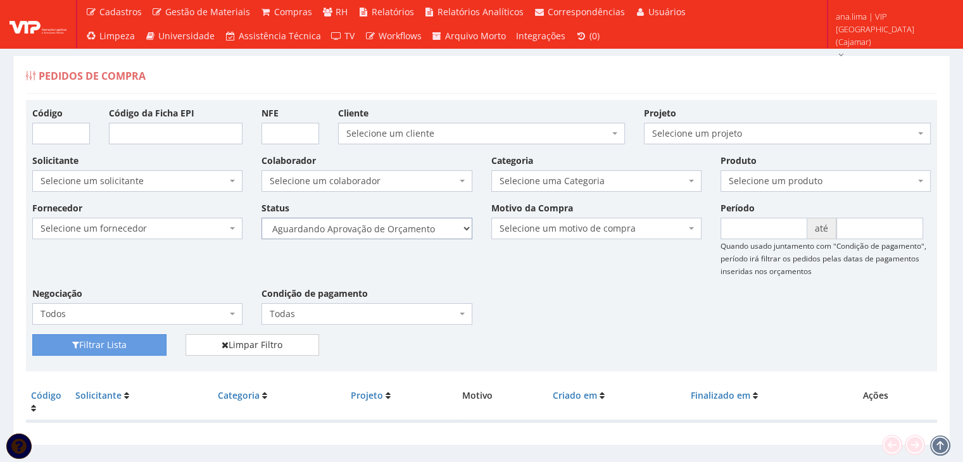
select select "1"
click at [261, 218] on select "Selecione um status Cancelado Aguardando Aprovação Diretoria Pedido Aprovado Ag…" at bounding box center [366, 229] width 210 height 22
click at [147, 341] on button "Filtrar Lista" at bounding box center [99, 345] width 134 height 22
select select "4"
click at [261, 218] on select "Selecione um status Cancelado Aguardando Aprovação Diretoria Pedido Aprovado Ag…" at bounding box center [366, 229] width 210 height 22
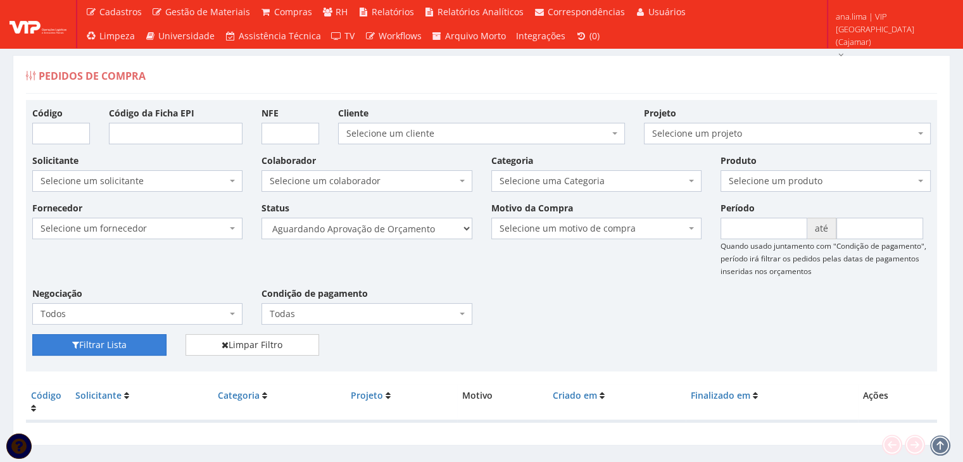
click at [149, 344] on button "Filtrar Lista" at bounding box center [99, 345] width 134 height 22
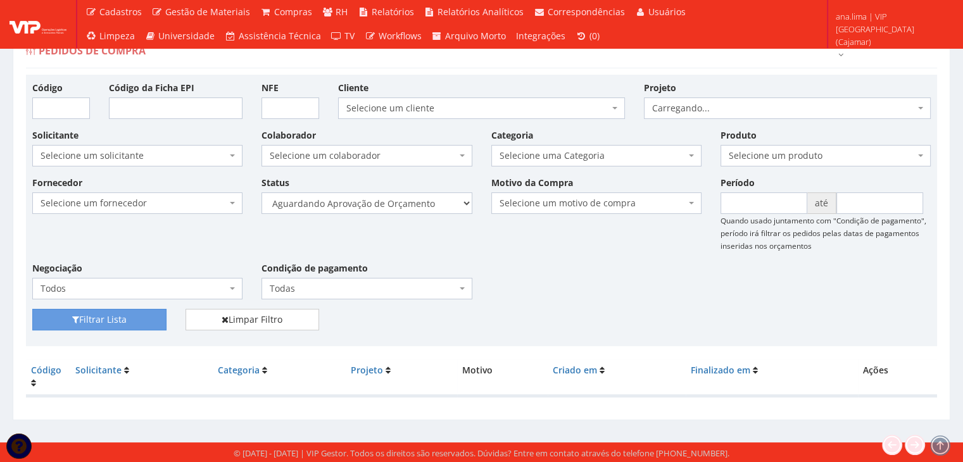
scroll to position [25, 0]
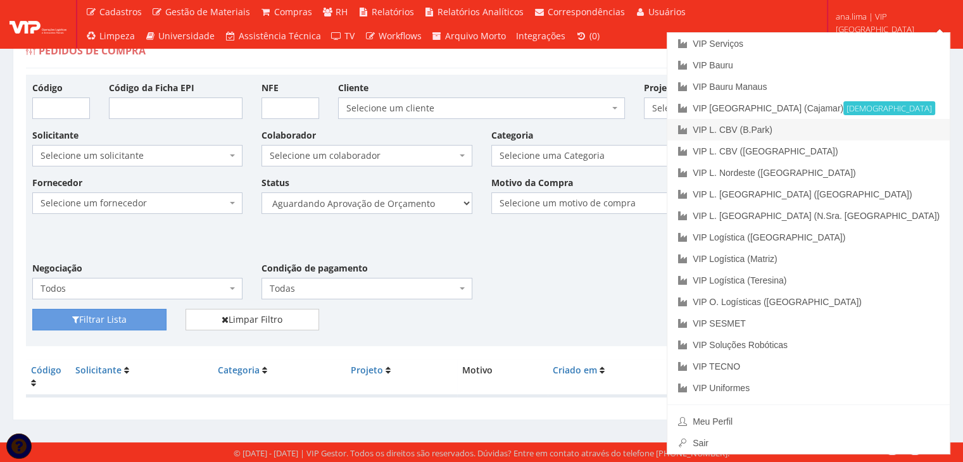
click at [901, 125] on link "VIP L. CBV (B.Park)" at bounding box center [808, 130] width 282 height 22
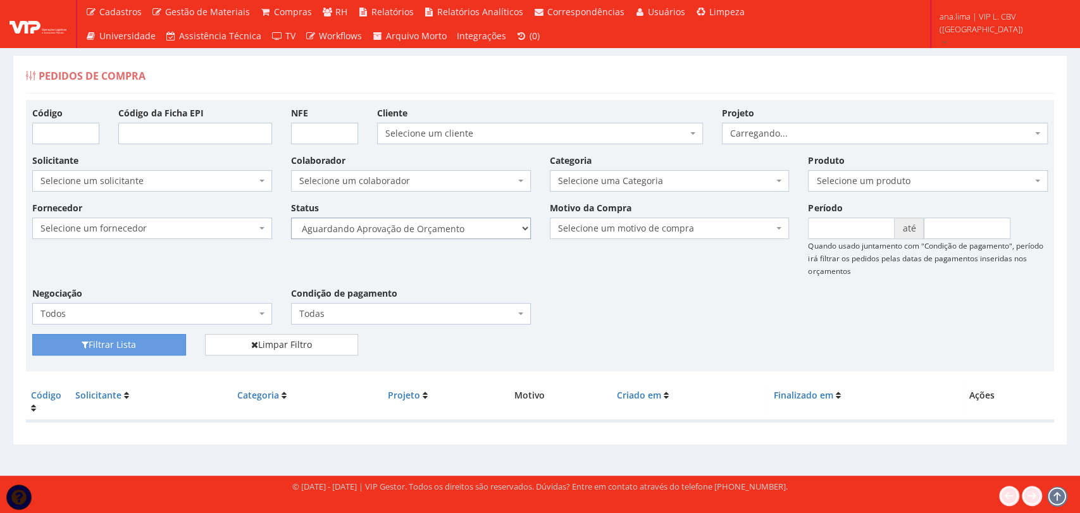
click at [494, 228] on select "Selecione um status Cancelado Aguardando Aprovação Diretoria Pedido Aprovado Ag…" at bounding box center [411, 229] width 240 height 22
select select "1"
click at [291, 218] on select "Selecione um status Cancelado Aguardando Aprovação Diretoria Pedido Aprovado Ag…" at bounding box center [411, 229] width 240 height 22
click at [133, 342] on button "Filtrar Lista" at bounding box center [109, 345] width 154 height 22
click at [477, 221] on select "Selecione um status Cancelado Aguardando Aprovação Diretoria Pedido Aprovado Ag…" at bounding box center [411, 229] width 240 height 22
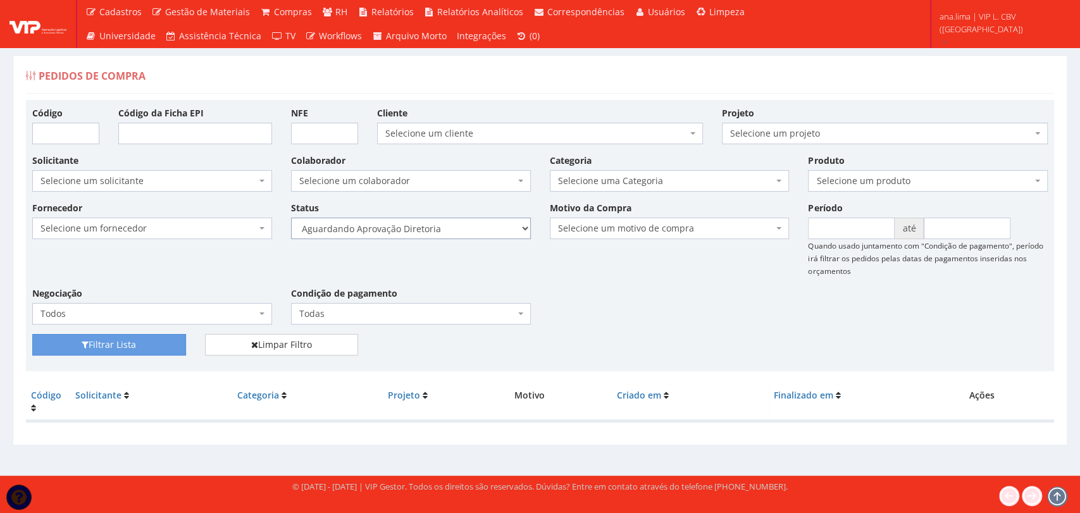
select select "4"
click at [291, 218] on select "Selecione um status Cancelado Aguardando Aprovação Diretoria Pedido Aprovado Ag…" at bounding box center [411, 229] width 240 height 22
drag, startPoint x: 160, startPoint y: 337, endPoint x: 263, endPoint y: 304, distance: 107.9
click at [160, 338] on button "Filtrar Lista" at bounding box center [109, 345] width 154 height 22
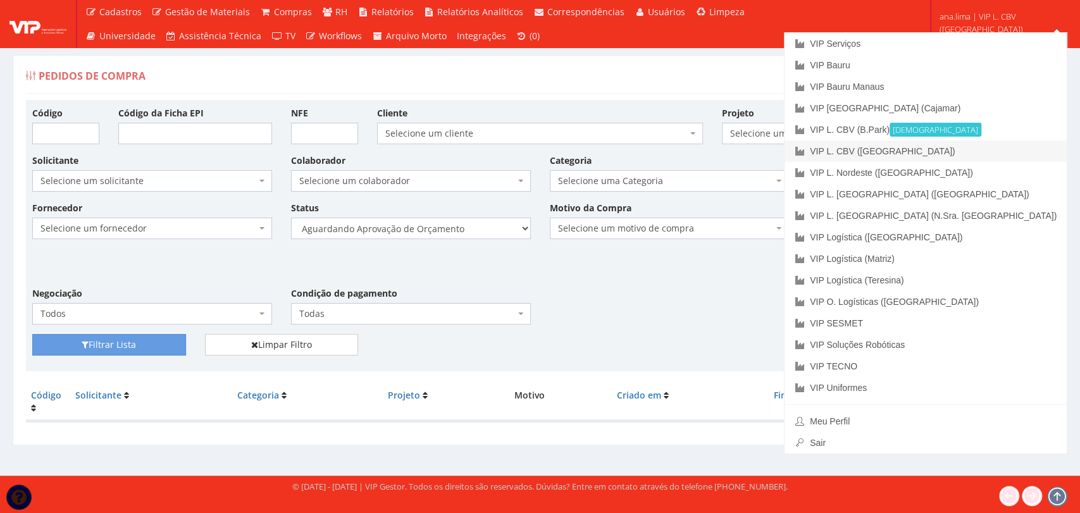
click at [1009, 153] on link "VIP L. CBV ([GEOGRAPHIC_DATA])" at bounding box center [926, 152] width 282 height 22
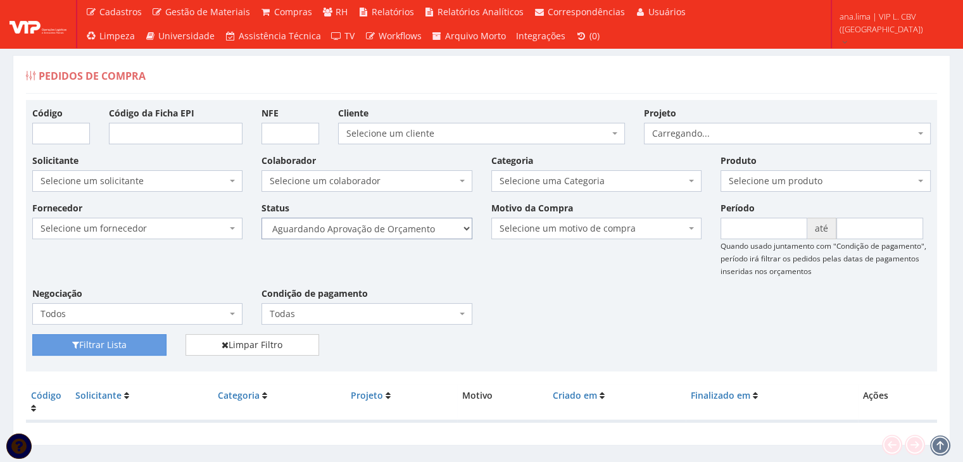
click at [429, 229] on select "Selecione um status Cancelado Aguardando Aprovação Diretoria Pedido Aprovado Ag…" at bounding box center [366, 229] width 210 height 22
select select "1"
click at [261, 218] on select "Selecione um status Cancelado Aguardando Aprovação Diretoria Pedido Aprovado Ag…" at bounding box center [366, 229] width 210 height 22
click at [142, 347] on button "Filtrar Lista" at bounding box center [99, 345] width 134 height 22
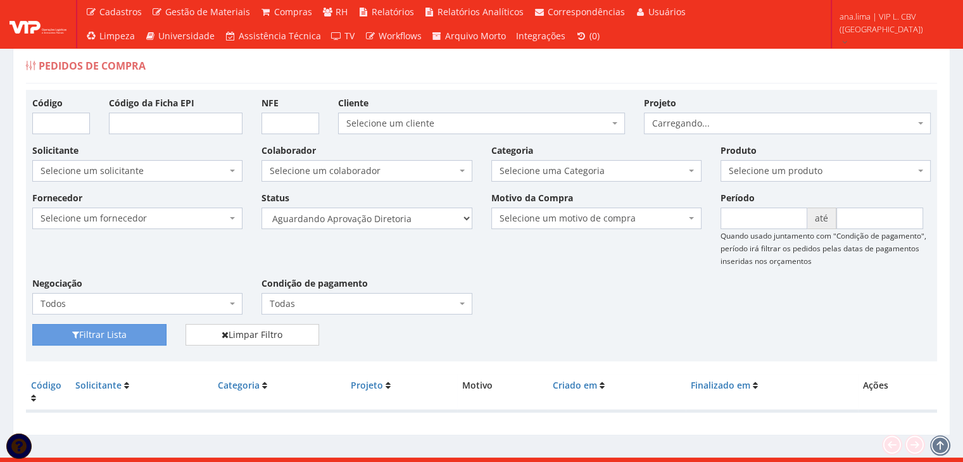
scroll to position [25, 0]
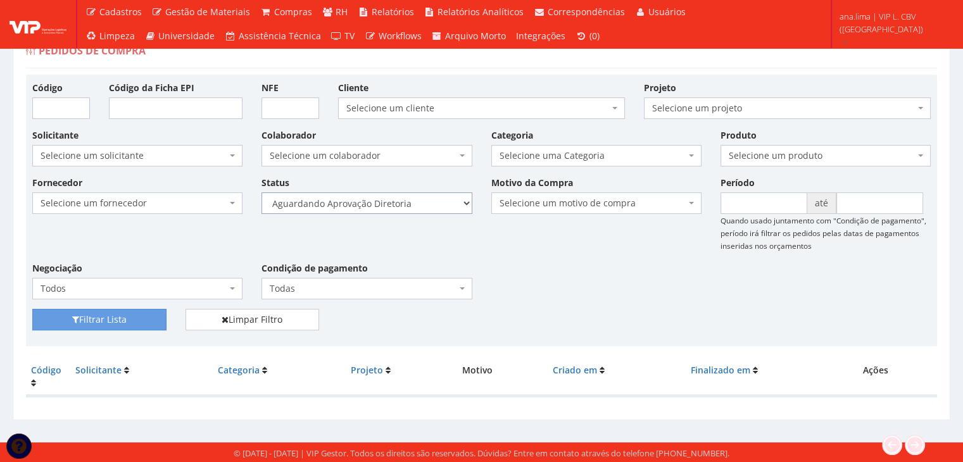
click at [417, 207] on select "Selecione um status Cancelado Aguardando Aprovação Diretoria Pedido Aprovado Ag…" at bounding box center [366, 203] width 210 height 22
select select "4"
click at [261, 192] on select "Selecione um status Cancelado Aguardando Aprovação Diretoria Pedido Aprovado Ag…" at bounding box center [366, 203] width 210 height 22
click at [132, 326] on button "Filtrar Lista" at bounding box center [99, 320] width 134 height 22
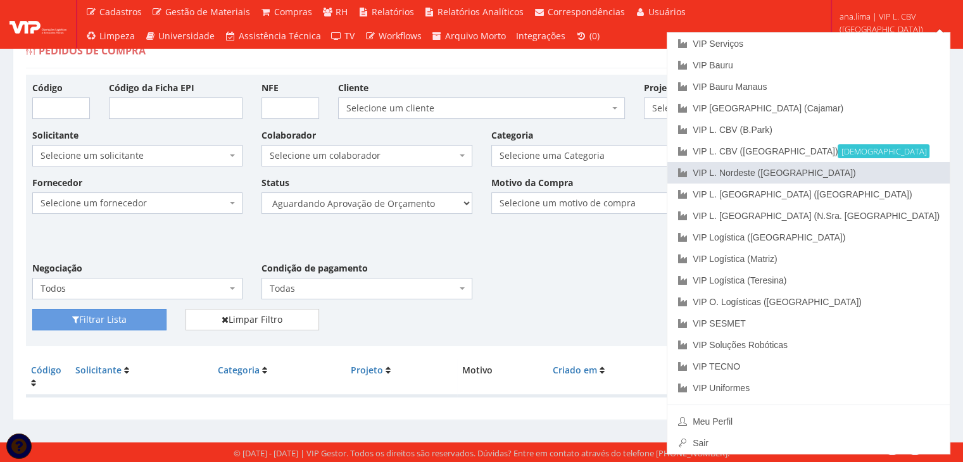
click at [911, 172] on link "VIP L. Nordeste ([GEOGRAPHIC_DATA])" at bounding box center [808, 173] width 282 height 22
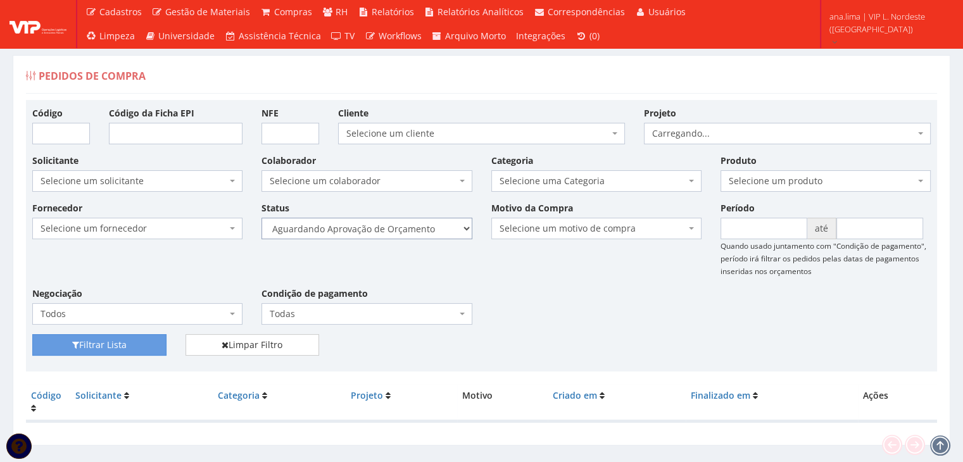
drag, startPoint x: 0, startPoint y: 0, endPoint x: 437, endPoint y: 228, distance: 492.9
click at [437, 228] on select "Selecione um status Cancelado Aguardando Aprovação Diretoria Pedido Aprovado Ag…" at bounding box center [366, 229] width 210 height 22
select select "1"
click at [261, 218] on select "Selecione um status Cancelado Aguardando Aprovação Diretoria Pedido Aprovado Ag…" at bounding box center [366, 229] width 210 height 22
click at [112, 346] on button "Filtrar Lista" at bounding box center [99, 345] width 134 height 22
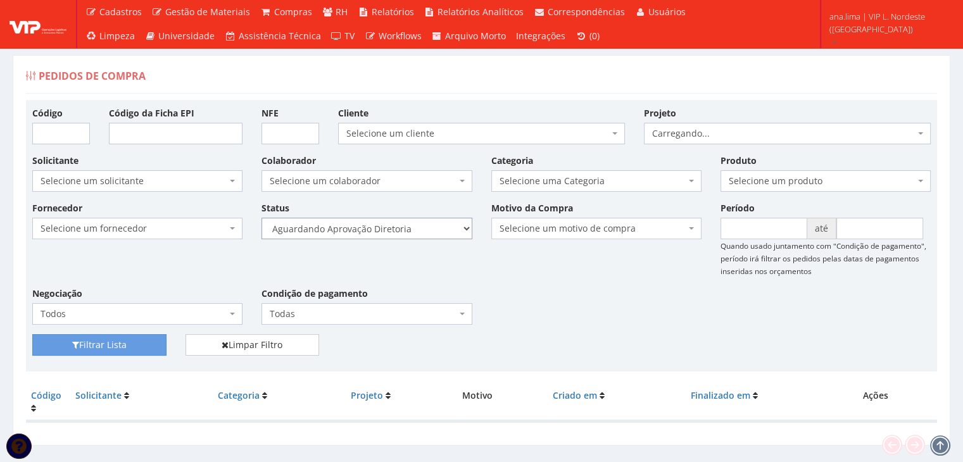
click at [432, 227] on select "Selecione um status Cancelado Aguardando Aprovação Diretoria Pedido Aprovado Ag…" at bounding box center [366, 229] width 210 height 22
select select "4"
click at [261, 218] on select "Selecione um status Cancelado Aguardando Aprovação Diretoria Pedido Aprovado Ag…" at bounding box center [366, 229] width 210 height 22
click at [153, 344] on button "Filtrar Lista" at bounding box center [99, 345] width 134 height 22
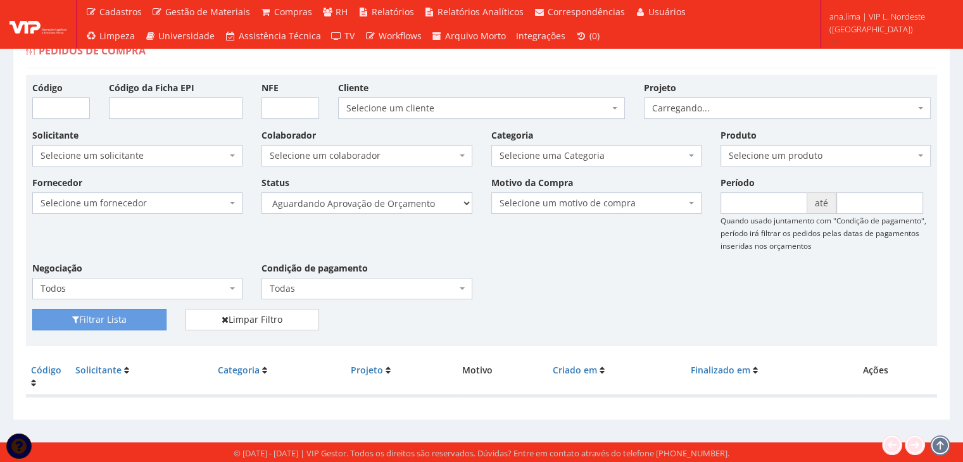
scroll to position [25, 0]
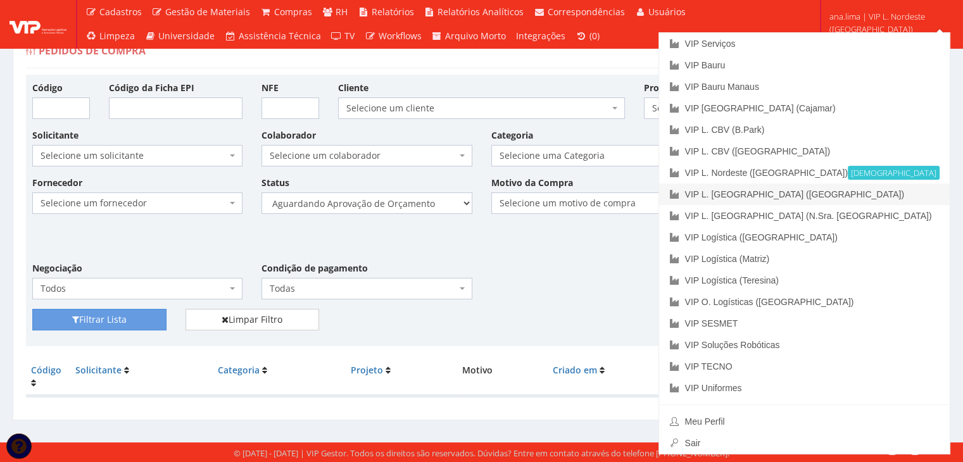
click at [891, 201] on link "VIP L. [GEOGRAPHIC_DATA] ([GEOGRAPHIC_DATA])" at bounding box center [804, 195] width 291 height 22
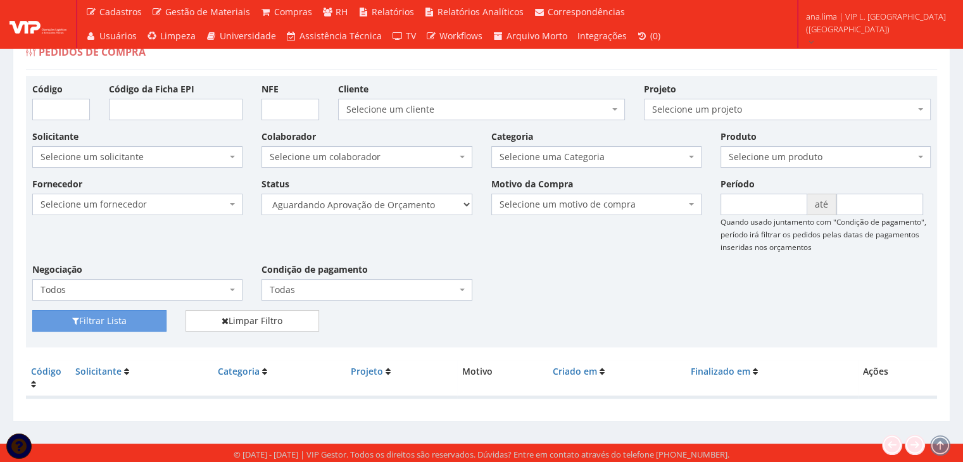
scroll to position [25, 0]
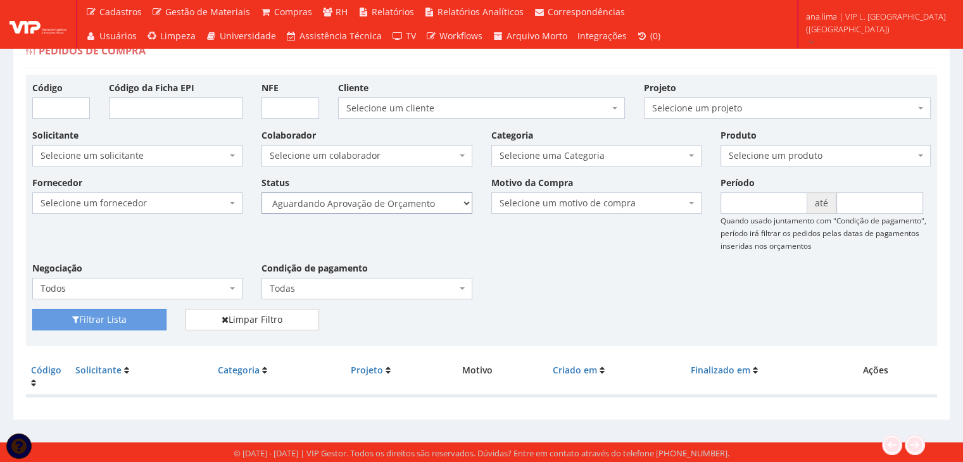
click at [418, 211] on select "Selecione um status Cancelado Aguardando Aprovação Diretoria Pedido Aprovado Ag…" at bounding box center [366, 203] width 210 height 22
select select "1"
click at [261, 192] on select "Selecione um status Cancelado Aguardando Aprovação Diretoria Pedido Aprovado Ag…" at bounding box center [366, 203] width 210 height 22
click at [140, 315] on button "Filtrar Lista" at bounding box center [99, 320] width 134 height 22
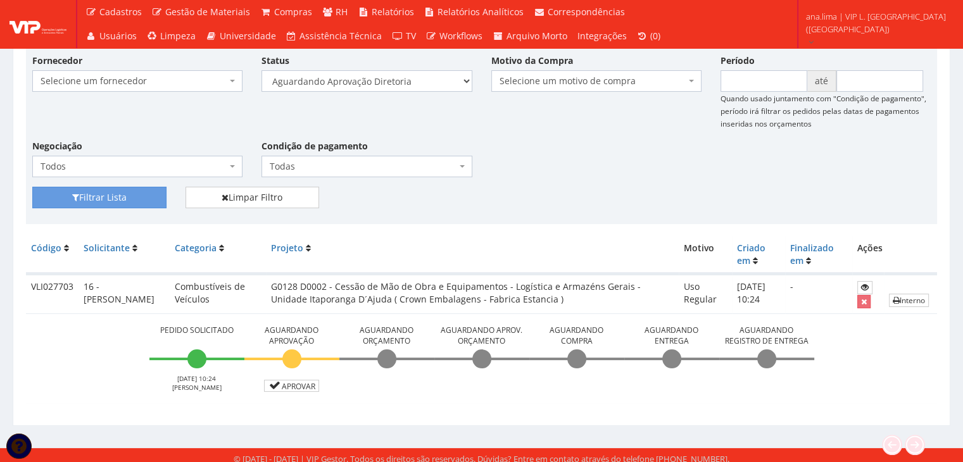
scroll to position [153, 0]
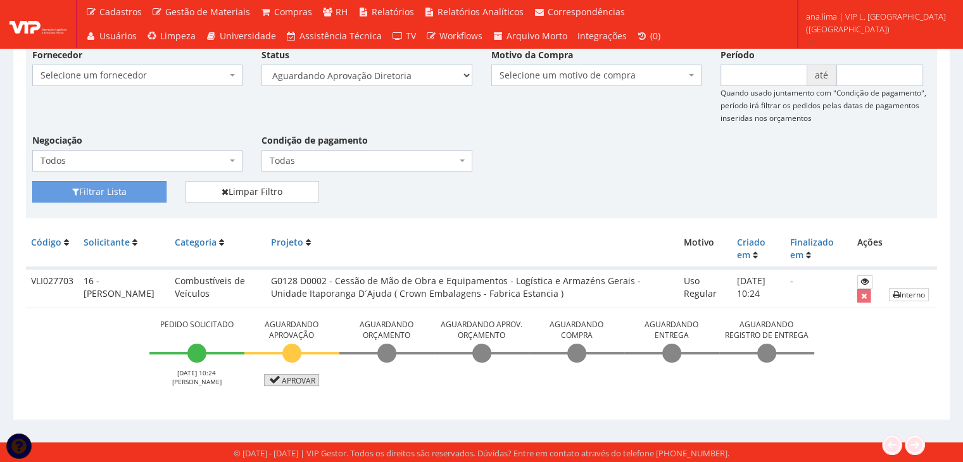
click at [299, 380] on link "Aprovar" at bounding box center [292, 380] width 56 height 12
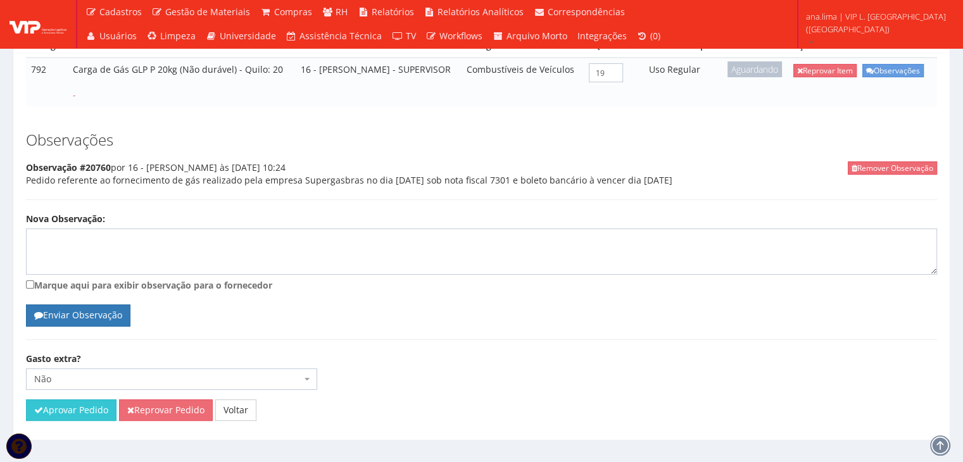
scroll to position [286, 0]
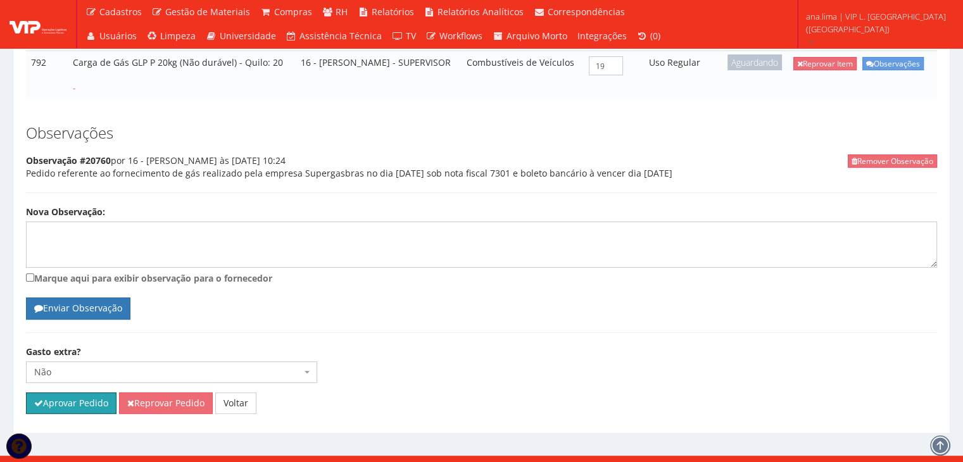
drag, startPoint x: 95, startPoint y: 381, endPoint x: 530, endPoint y: 61, distance: 539.6
click at [94, 392] on button "Aprovar Pedido" at bounding box center [71, 403] width 91 height 22
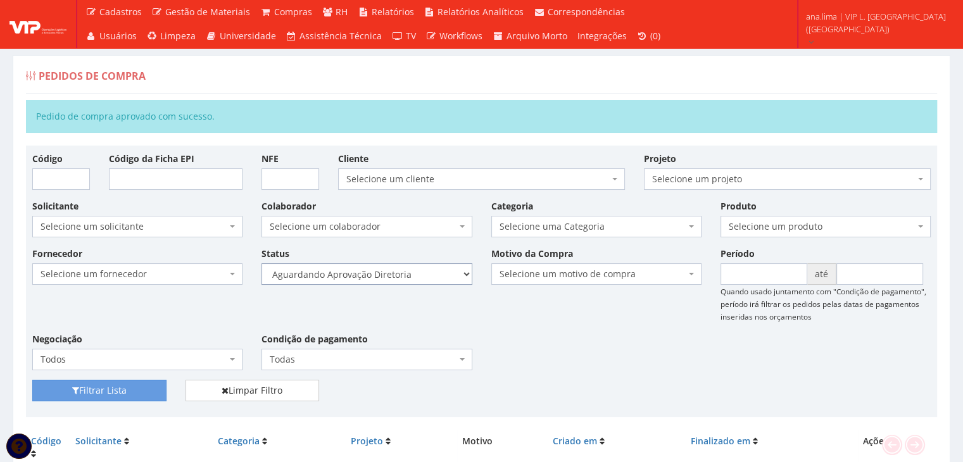
click at [442, 266] on select "Selecione um status Cancelado Aguardando Aprovação Diretoria Pedido Aprovado Ag…" at bounding box center [366, 274] width 210 height 22
click at [261, 263] on select "Selecione um status Cancelado Aguardando Aprovação Diretoria Pedido Aprovado Ag…" at bounding box center [366, 274] width 210 height 22
click at [147, 386] on button "Filtrar Lista" at bounding box center [99, 391] width 134 height 22
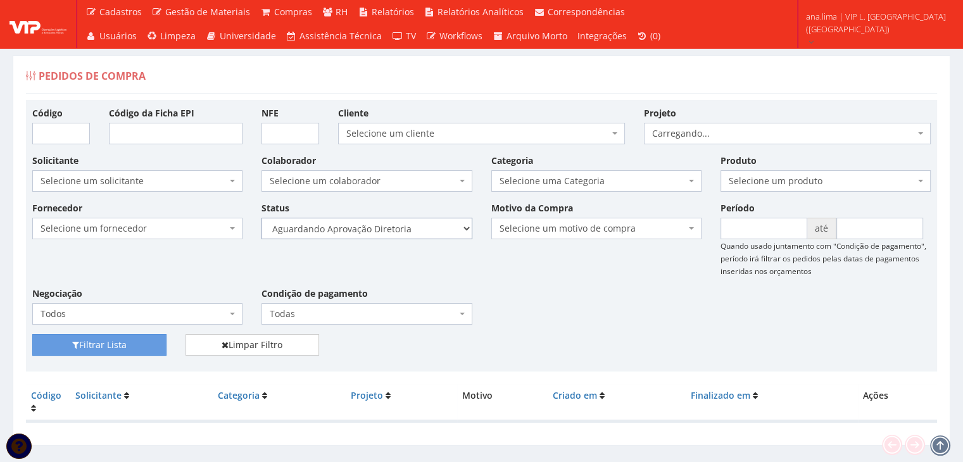
click at [447, 226] on select "Selecione um status Cancelado Aguardando Aprovação Diretoria Pedido Aprovado Ag…" at bounding box center [366, 229] width 210 height 22
select select "4"
click at [261, 218] on select "Selecione um status Cancelado Aguardando Aprovação Diretoria Pedido Aprovado Ag…" at bounding box center [366, 229] width 210 height 22
drag, startPoint x: 132, startPoint y: 347, endPoint x: 195, endPoint y: 326, distance: 66.8
click at [132, 347] on button "Filtrar Lista" at bounding box center [99, 345] width 134 height 22
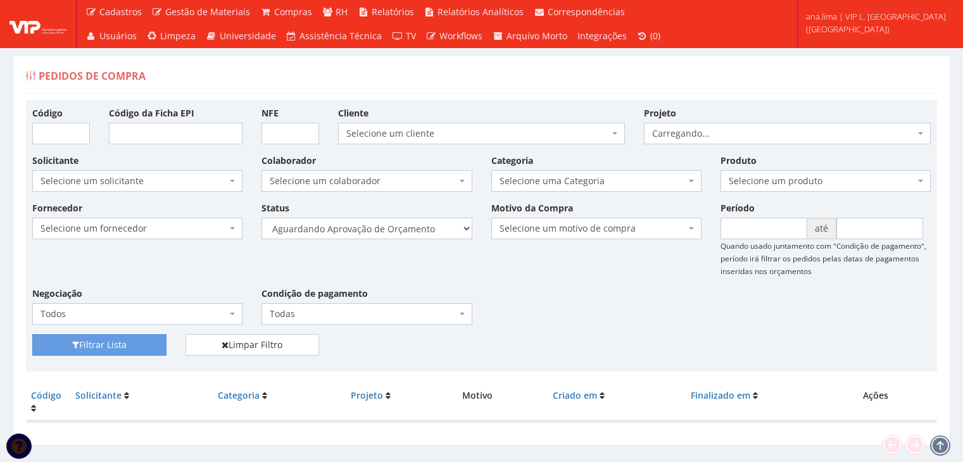
scroll to position [25, 0]
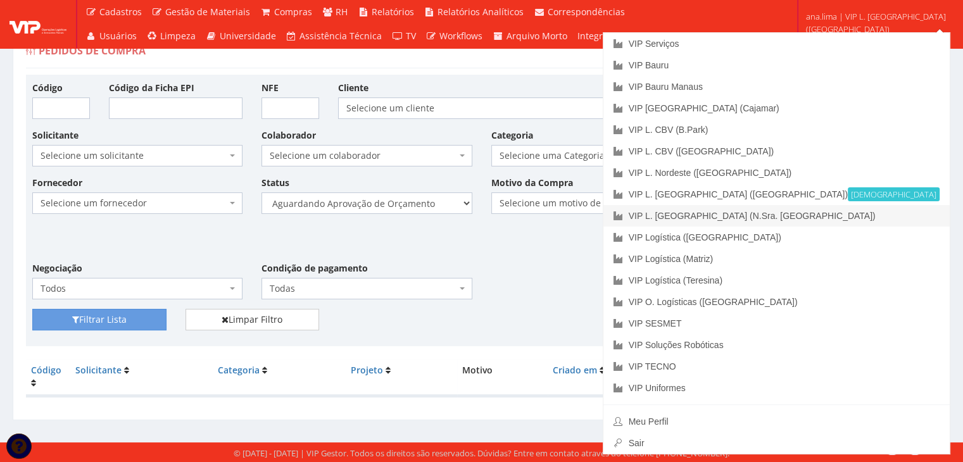
click at [900, 211] on link "VIP L. [GEOGRAPHIC_DATA] (N.Sra. [GEOGRAPHIC_DATA])" at bounding box center [776, 216] width 346 height 22
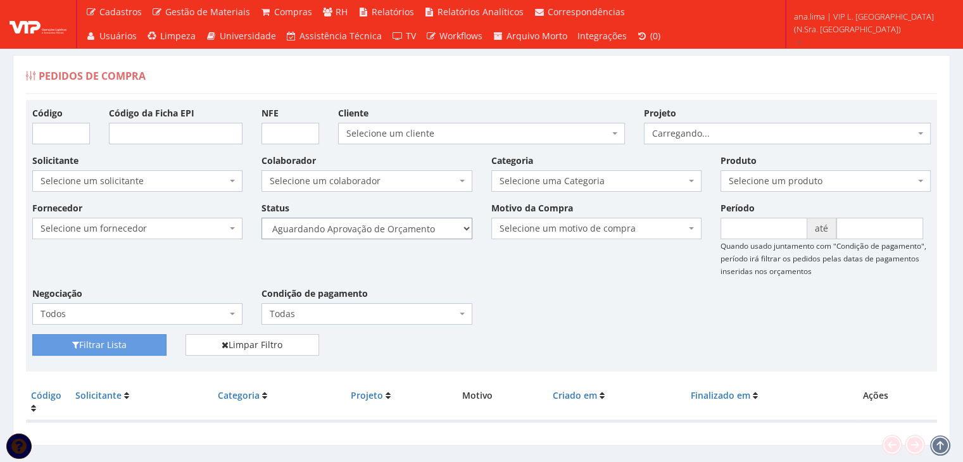
click at [403, 228] on select "Selecione um status Cancelado Aguardando Aprovação Diretoria Pedido Aprovado Ag…" at bounding box center [366, 229] width 210 height 22
select select "1"
click at [261, 218] on select "Selecione um status Cancelado Aguardando Aprovação Diretoria Pedido Aprovado Ag…" at bounding box center [366, 229] width 210 height 22
click at [152, 341] on button "Filtrar Lista" at bounding box center [99, 345] width 134 height 22
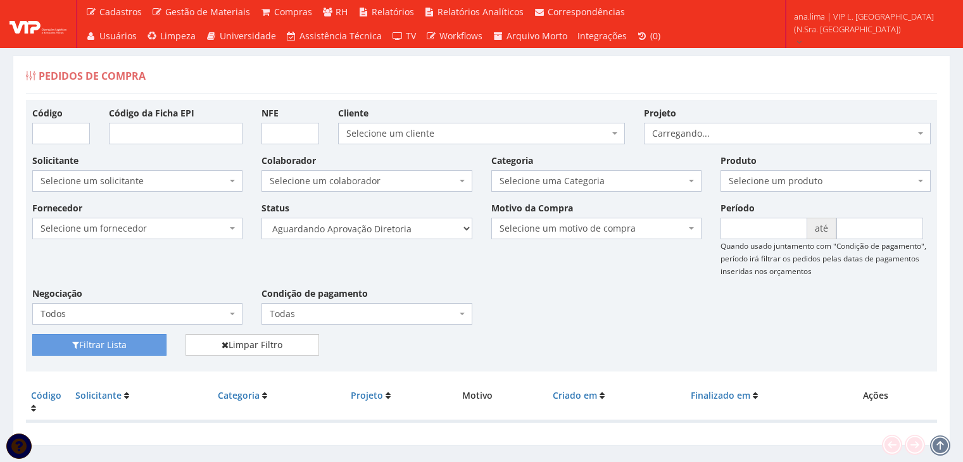
scroll to position [25, 0]
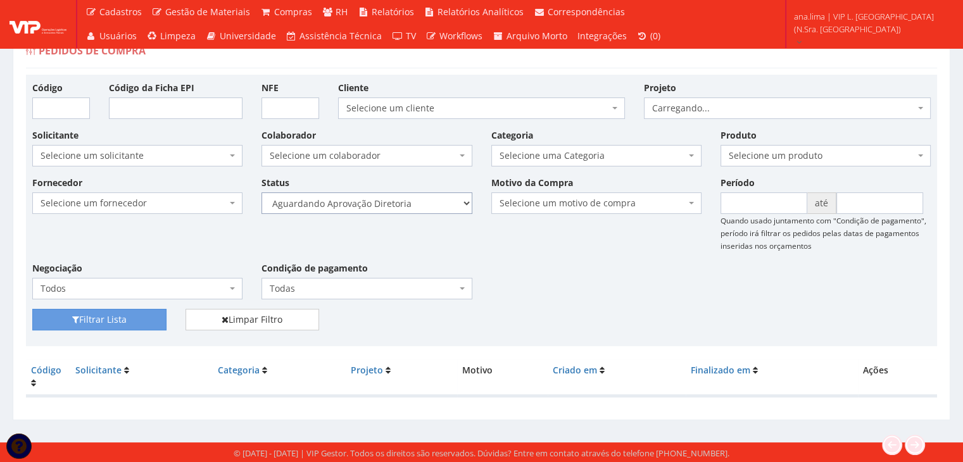
click at [443, 197] on select "Selecione um status Cancelado Aguardando Aprovação Diretoria Pedido Aprovado Ag…" at bounding box center [366, 203] width 210 height 22
select select "4"
click at [261, 192] on select "Selecione um status Cancelado Aguardando Aprovação Diretoria Pedido Aprovado Ag…" at bounding box center [366, 203] width 210 height 22
drag, startPoint x: 137, startPoint y: 321, endPoint x: 155, endPoint y: 311, distance: 20.7
click at [138, 319] on button "Filtrar Lista" at bounding box center [99, 320] width 134 height 22
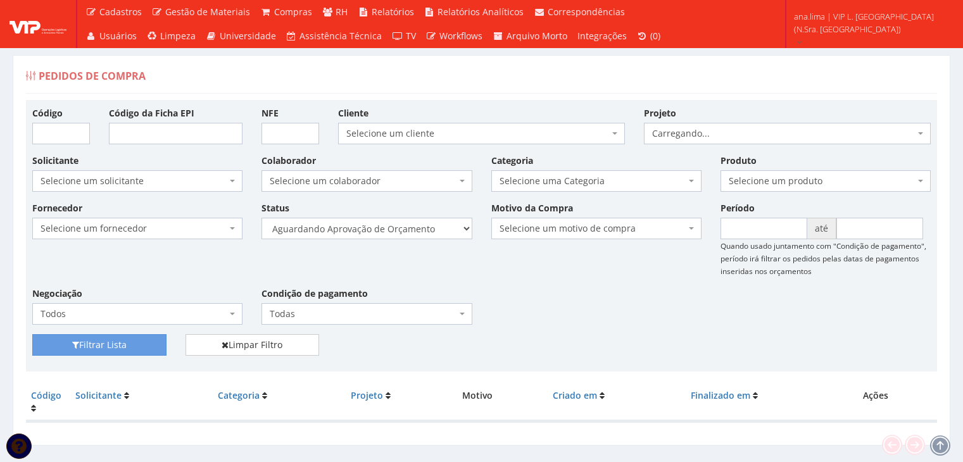
scroll to position [25, 0]
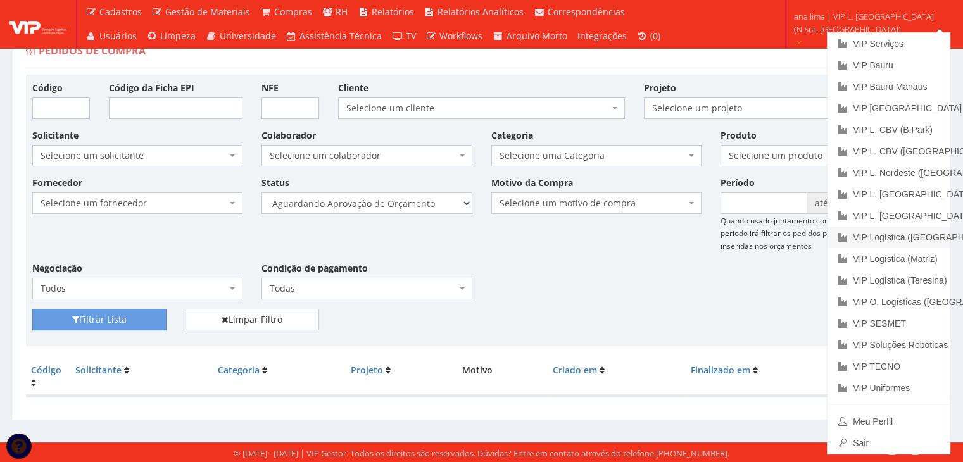
click at [919, 246] on link "VIP Logística ([GEOGRAPHIC_DATA])" at bounding box center [888, 238] width 122 height 22
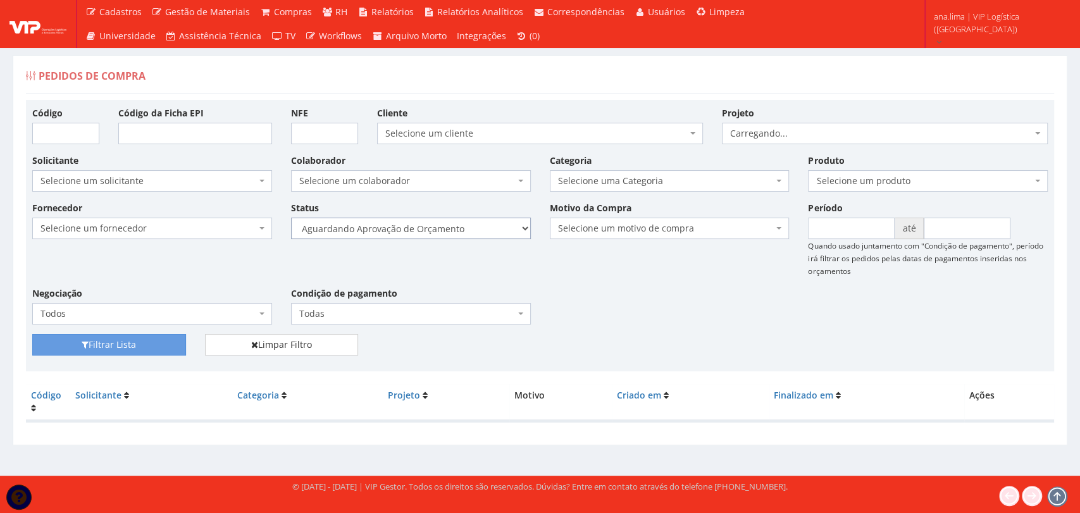
click at [477, 230] on select "Selecione um status Cancelado Aguardando Aprovação Diretoria Pedido Aprovado Ag…" at bounding box center [411, 229] width 240 height 22
select select "1"
click at [291, 218] on select "Selecione um status Cancelado Aguardando Aprovação Diretoria Pedido Aprovado Ag…" at bounding box center [411, 229] width 240 height 22
click at [142, 337] on button "Filtrar Lista" at bounding box center [109, 345] width 154 height 22
click at [468, 230] on select "Selecione um status Cancelado Aguardando Aprovação Diretoria Pedido Aprovado Ag…" at bounding box center [411, 229] width 240 height 22
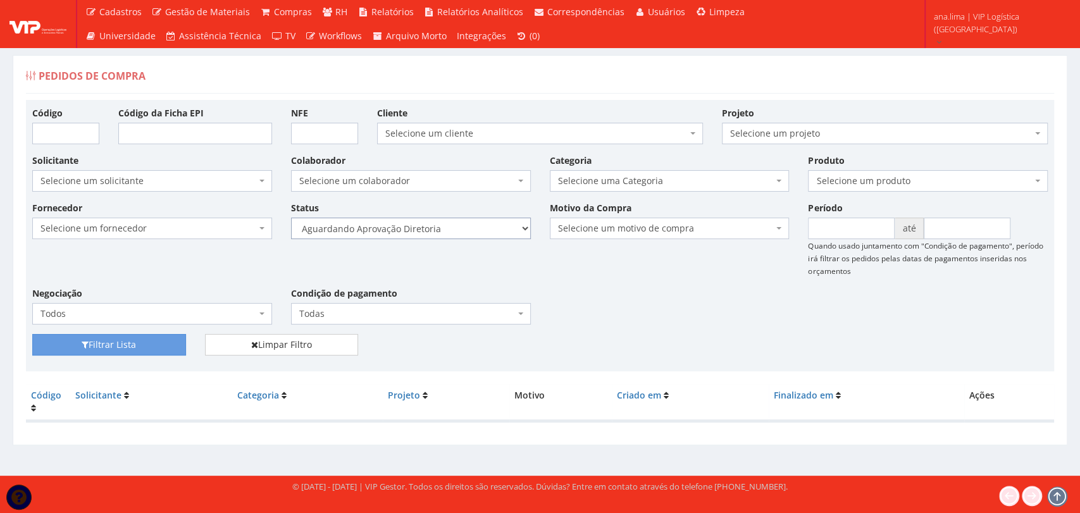
select select "4"
click at [291, 218] on select "Selecione um status Cancelado Aguardando Aprovação Diretoria Pedido Aprovado Ag…" at bounding box center [411, 229] width 240 height 22
click at [151, 342] on button "Filtrar Lista" at bounding box center [109, 345] width 154 height 22
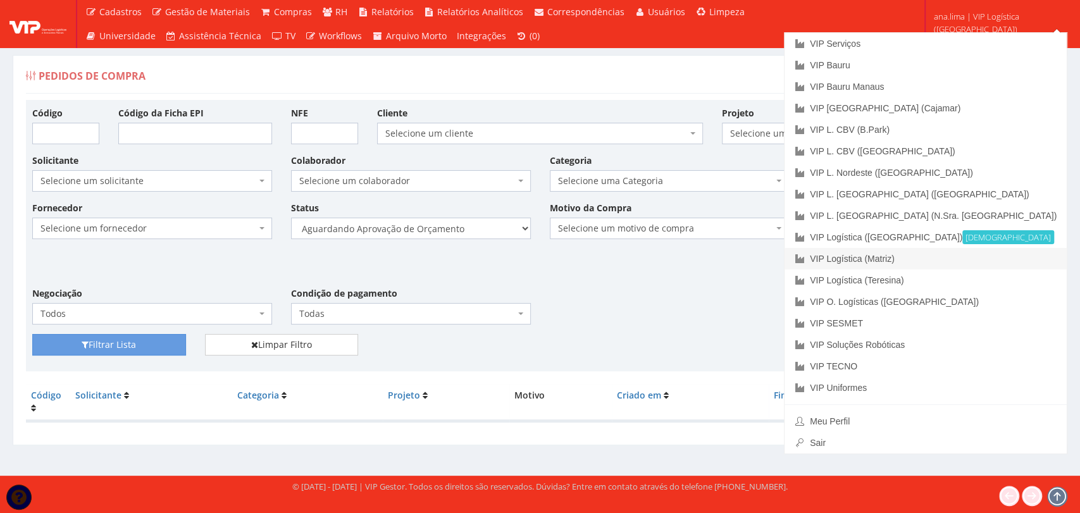
click at [1003, 259] on link "VIP Logística (Matriz)" at bounding box center [926, 259] width 282 height 22
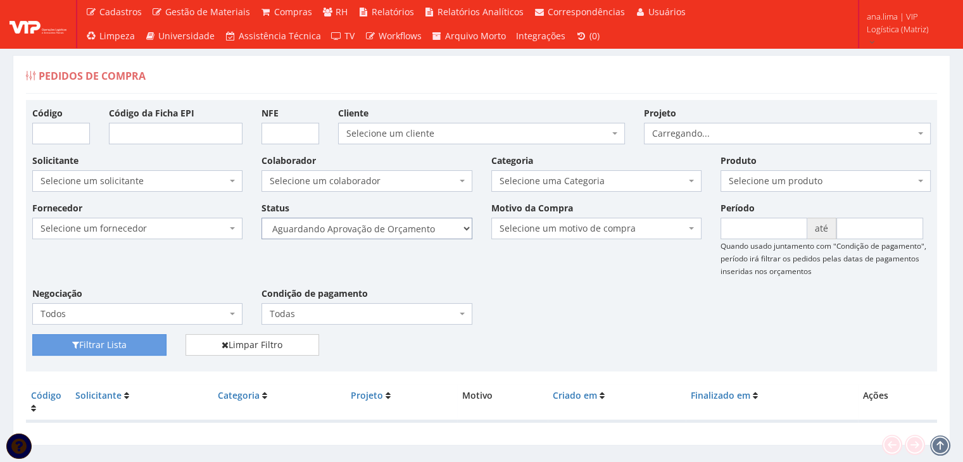
click at [409, 230] on select "Selecione um status Cancelado Aguardando Aprovação Diretoria Pedido Aprovado Ag…" at bounding box center [366, 229] width 210 height 22
click at [261, 218] on select "Selecione um status Cancelado Aguardando Aprovação Diretoria Pedido Aprovado Ag…" at bounding box center [366, 229] width 210 height 22
click at [417, 223] on select "Selecione um status Cancelado Aguardando Aprovação Diretoria Pedido Aprovado Ag…" at bounding box center [366, 229] width 210 height 22
select select "1"
click at [261, 218] on select "Selecione um status Cancelado Aguardando Aprovação Diretoria Pedido Aprovado Ag…" at bounding box center [366, 229] width 210 height 22
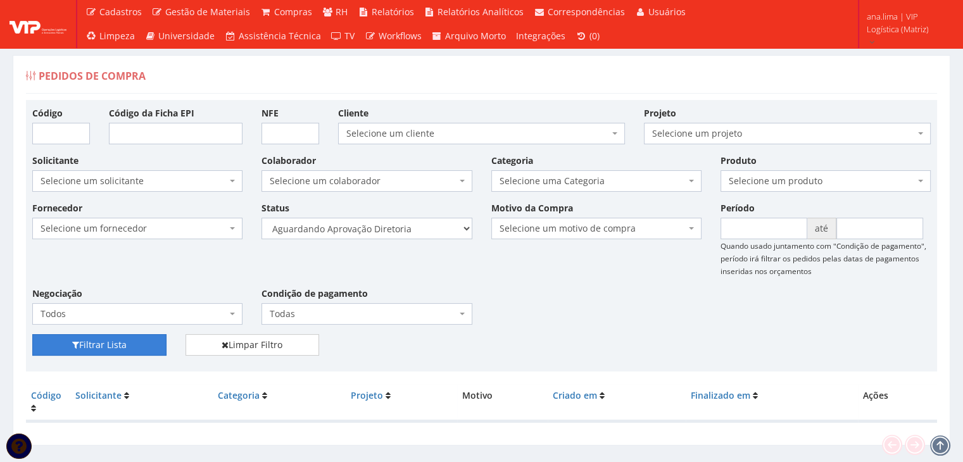
click at [116, 341] on button "Filtrar Lista" at bounding box center [99, 345] width 134 height 22
click at [378, 232] on select "Selecione um status Cancelado Aguardando Aprovação Diretoria Pedido Aprovado Ag…" at bounding box center [366, 229] width 210 height 22
select select "4"
click at [261, 218] on select "Selecione um status Cancelado Aguardando Aprovação Diretoria Pedido Aprovado Ag…" at bounding box center [366, 229] width 210 height 22
drag, startPoint x: 100, startPoint y: 342, endPoint x: 273, endPoint y: 303, distance: 177.2
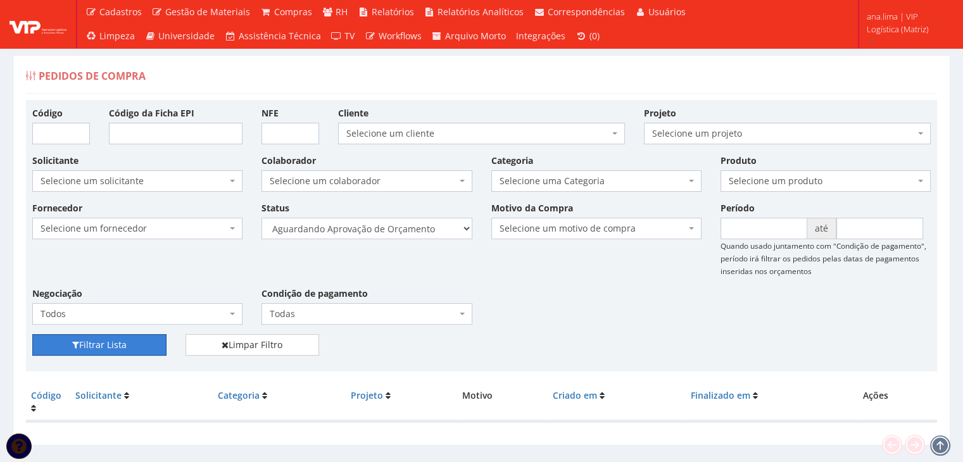
click at [99, 342] on button "Filtrar Lista" at bounding box center [99, 345] width 134 height 22
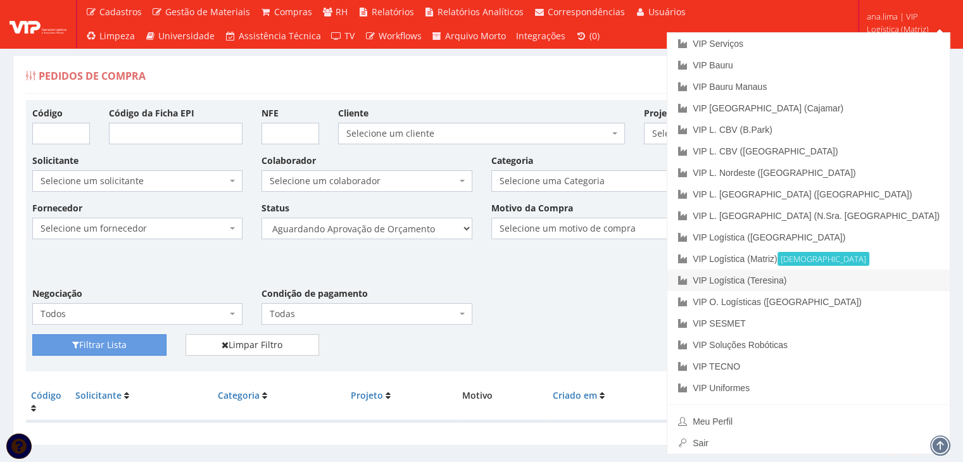
click at [908, 284] on link "VIP Logística (Teresina)" at bounding box center [808, 281] width 282 height 22
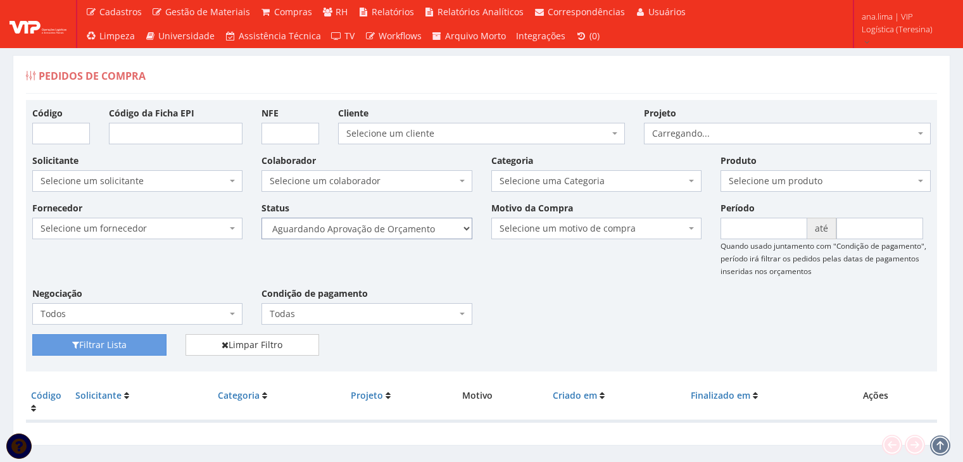
drag, startPoint x: 0, startPoint y: 0, endPoint x: 418, endPoint y: 235, distance: 479.5
click at [418, 233] on select "Selecione um status Cancelado Aguardando Aprovação Diretoria Pedido Aprovado Ag…" at bounding box center [366, 229] width 210 height 22
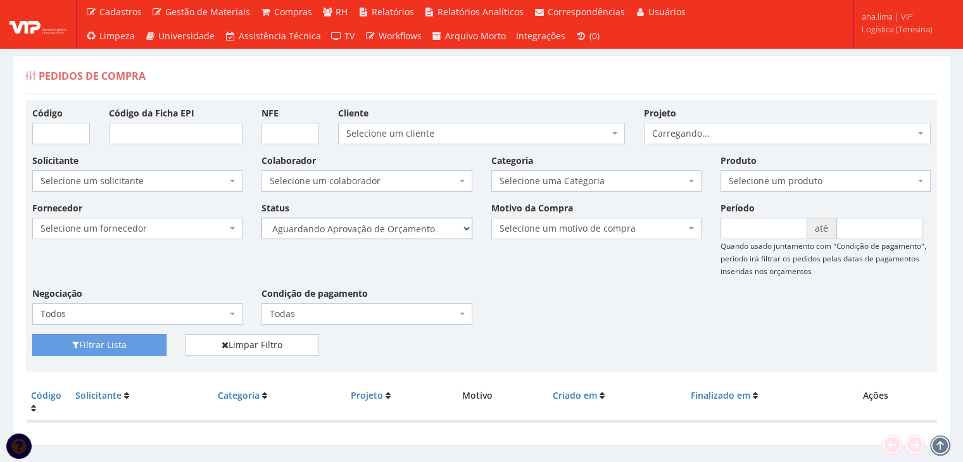
select select "1"
click at [261, 218] on select "Selecione um status Cancelado Aguardando Aprovação Diretoria Pedido Aprovado Ag…" at bounding box center [366, 229] width 210 height 22
click at [132, 351] on button "Filtrar Lista" at bounding box center [99, 345] width 134 height 22
drag, startPoint x: 0, startPoint y: 0, endPoint x: 412, endPoint y: 238, distance: 475.8
click at [411, 231] on select "Selecione um status Cancelado Aguardando Aprovação Diretoria Pedido Aprovado Ag…" at bounding box center [366, 229] width 210 height 22
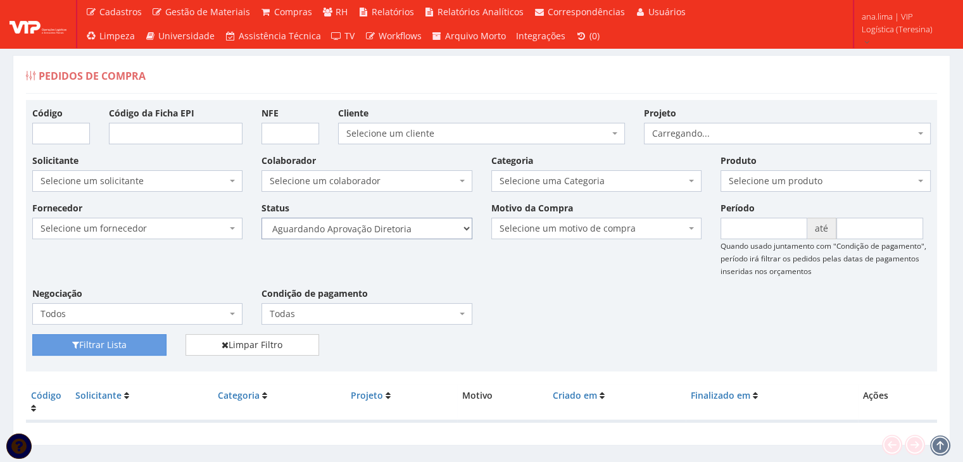
select select "4"
click at [261, 218] on select "Selecione um status Cancelado Aguardando Aprovação Diretoria Pedido Aprovado Ag…" at bounding box center [366, 229] width 210 height 22
click at [143, 349] on button "Filtrar Lista" at bounding box center [99, 345] width 134 height 22
click at [416, 231] on select "Selecione um status Cancelado Aguardando Aprovação Diretoria Pedido Aprovado Ag…" at bounding box center [366, 229] width 210 height 22
select select "1"
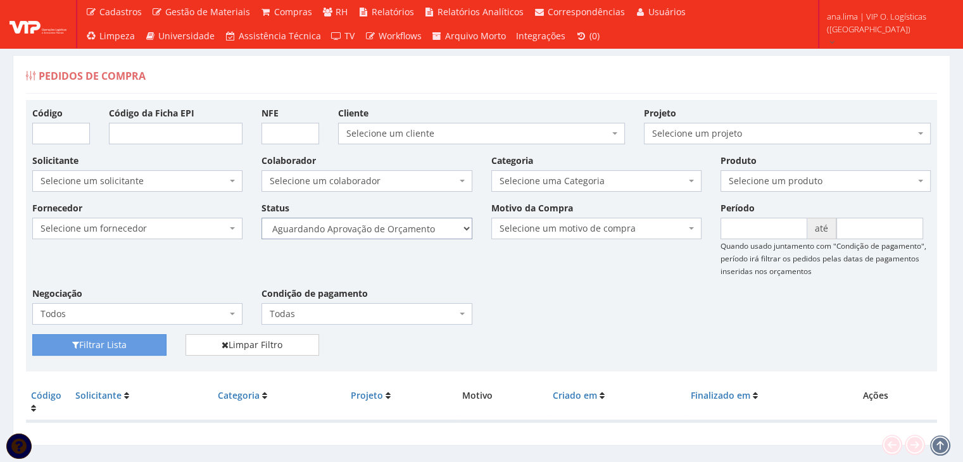
click at [261, 218] on select "Selecione um status Cancelado Aguardando Aprovação Diretoria Pedido Aprovado Ag…" at bounding box center [366, 229] width 210 height 22
click at [146, 351] on button "Filtrar Lista" at bounding box center [99, 345] width 134 height 22
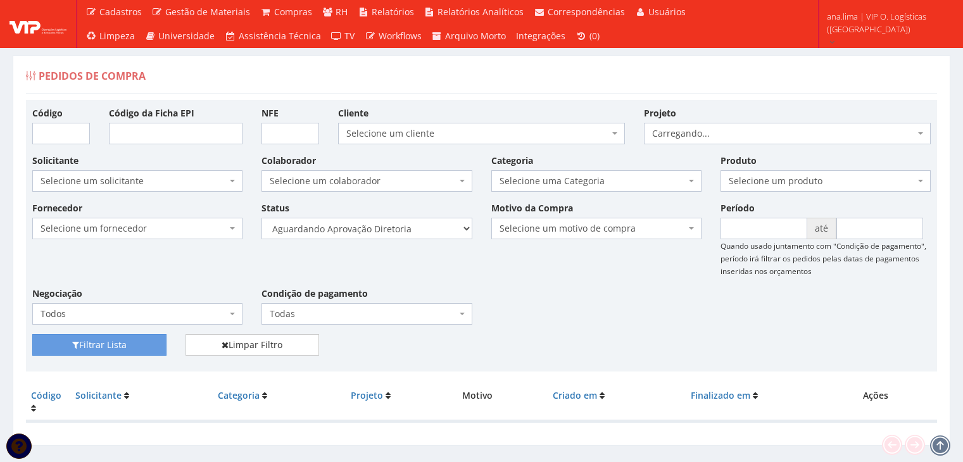
click at [405, 234] on select "Selecione um status Cancelado Aguardando Aprovação Diretoria Pedido Aprovado Ag…" at bounding box center [366, 229] width 210 height 22
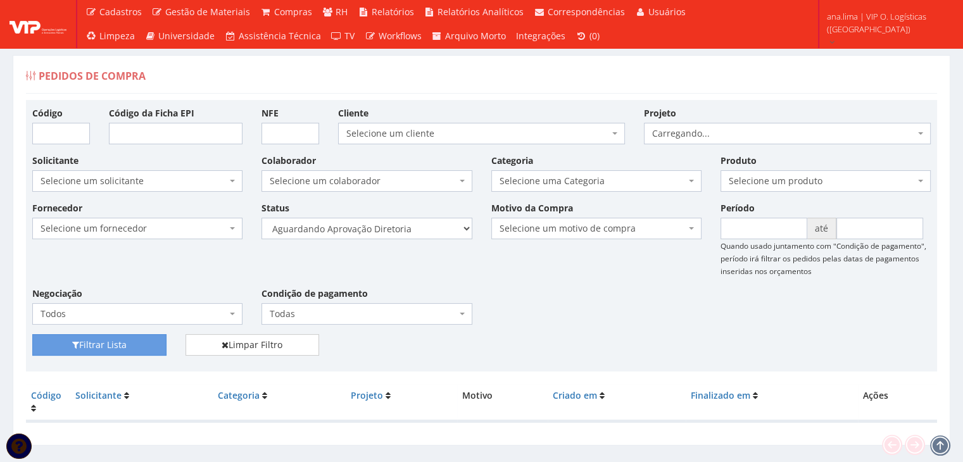
select select "4"
click at [261, 218] on select "Selecione um status Cancelado Aguardando Aprovação Diretoria Pedido Aprovado Ag…" at bounding box center [366, 229] width 210 height 22
click at [157, 348] on button "Filtrar Lista" at bounding box center [99, 345] width 134 height 22
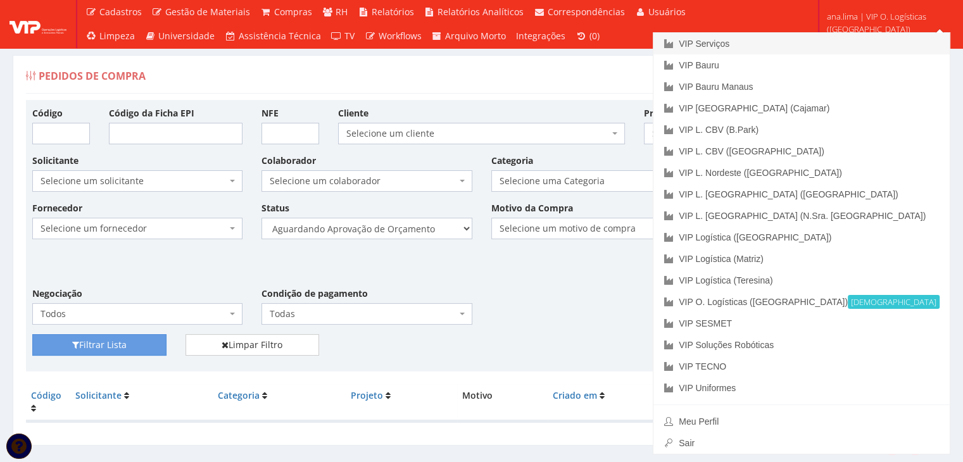
click at [813, 45] on link "VIP Serviços" at bounding box center [801, 44] width 296 height 22
